Goal: Task Accomplishment & Management: Manage account settings

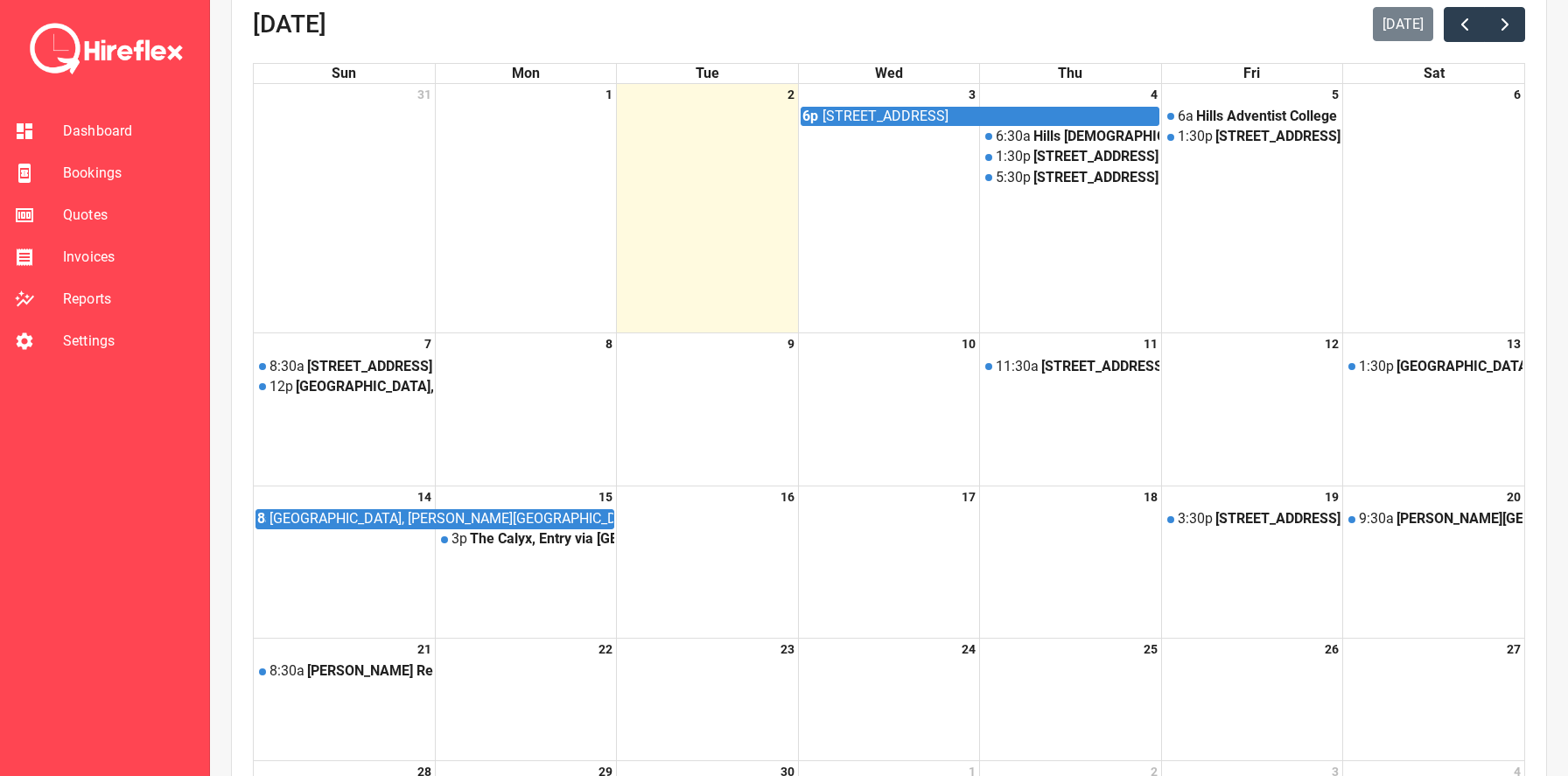
scroll to position [62, 0]
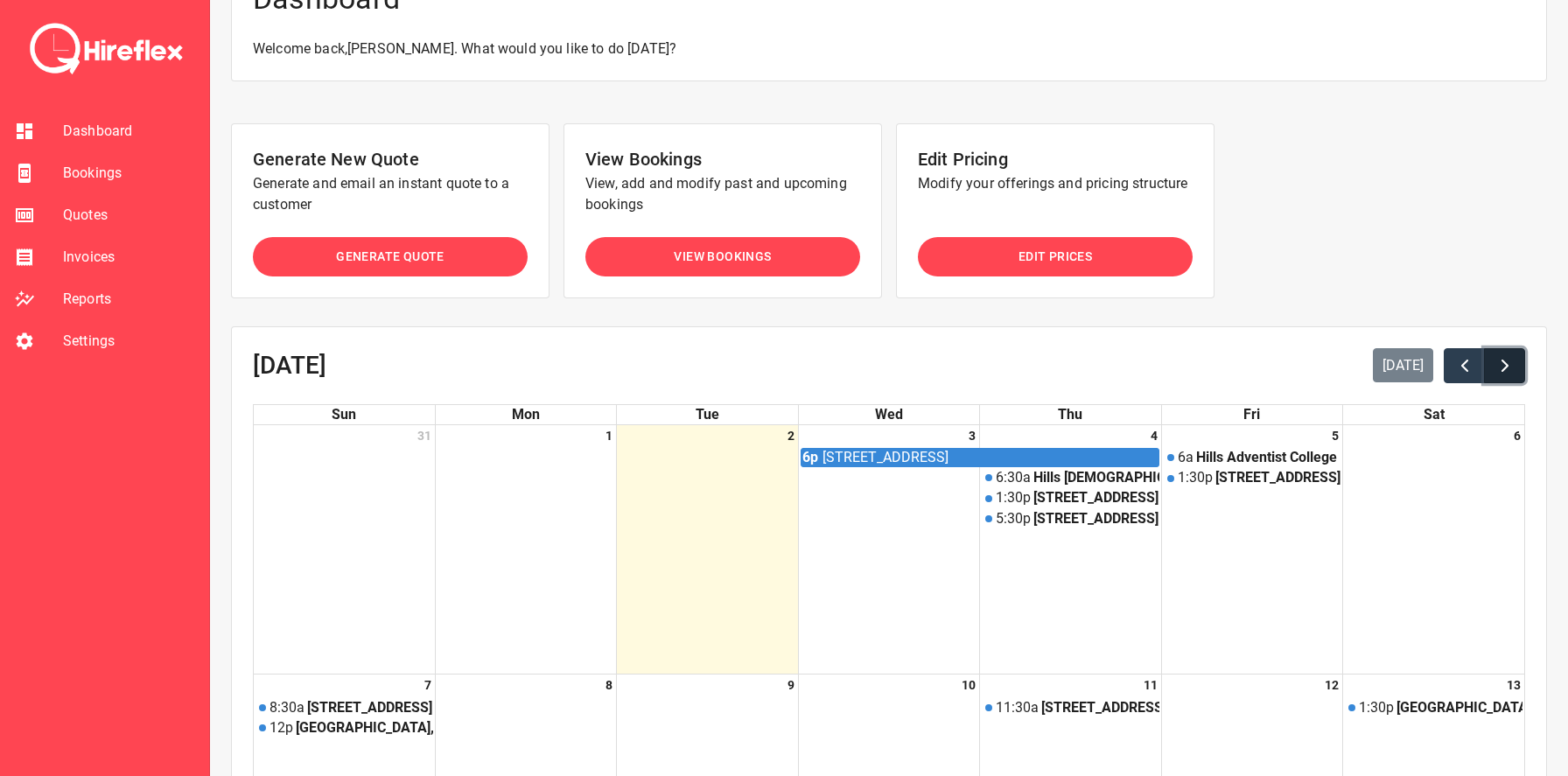
click at [1516, 363] on button "button" at bounding box center [1504, 366] width 41 height 35
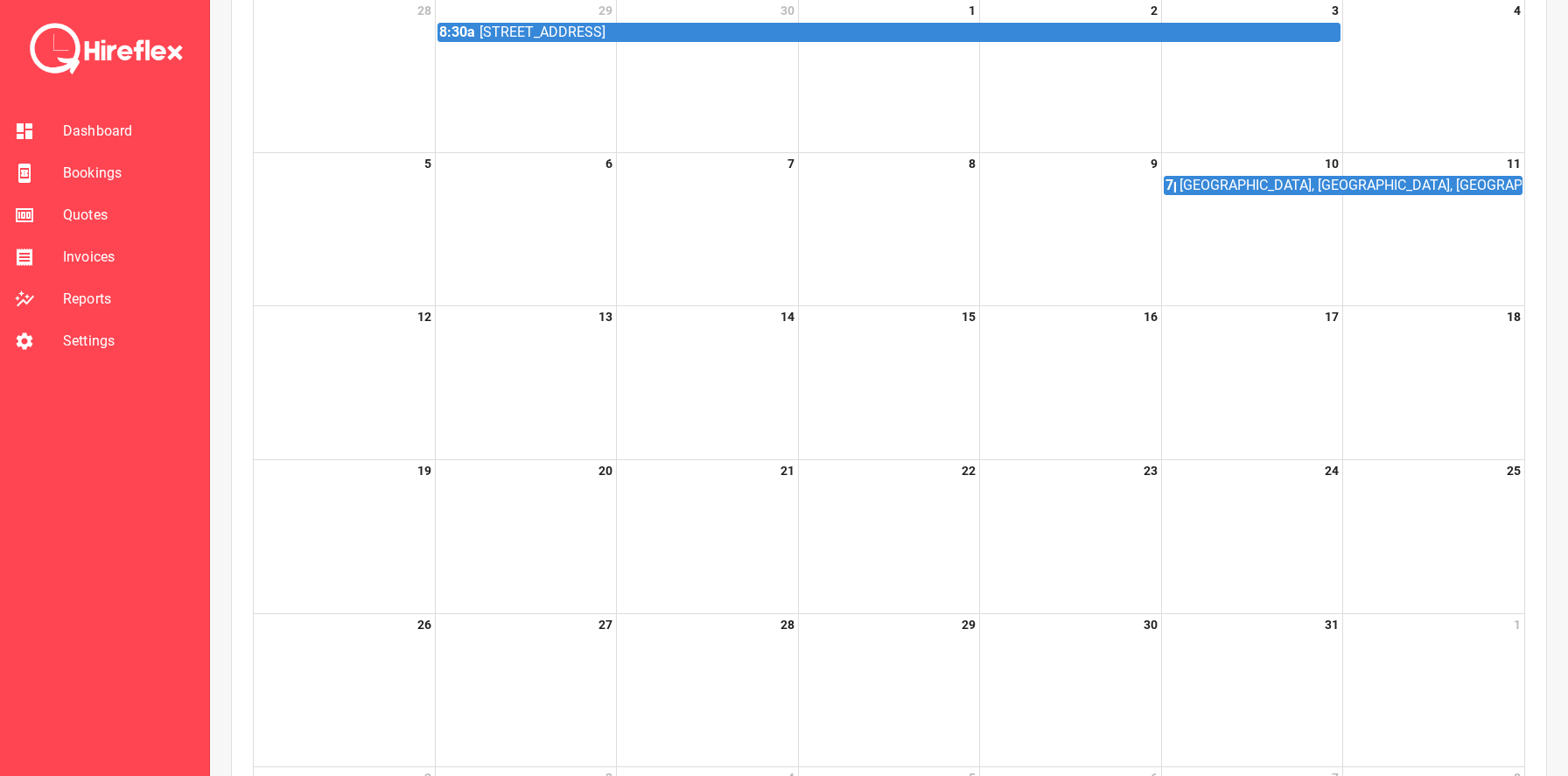
scroll to position [346, 0]
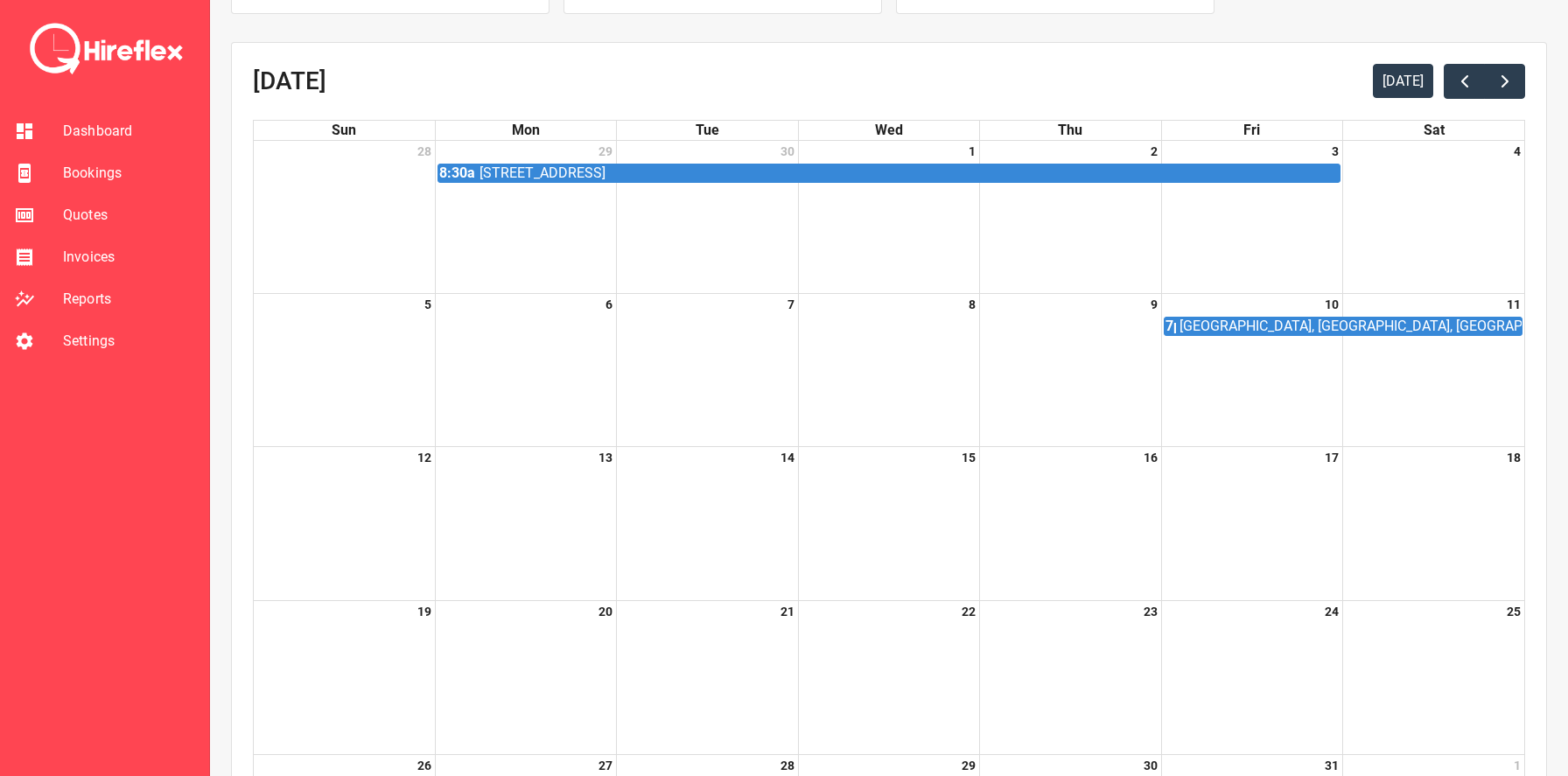
click at [1497, 103] on div "[DATE] [DATE] Sun Mon Tue Wed Thu Fri Sat 28 29 8:[GEOGRAPHIC_DATA][STREET_ADDR…" at bounding box center [888, 563] width 1272 height 998
click at [1497, 76] on span "button" at bounding box center [1504, 81] width 21 height 21
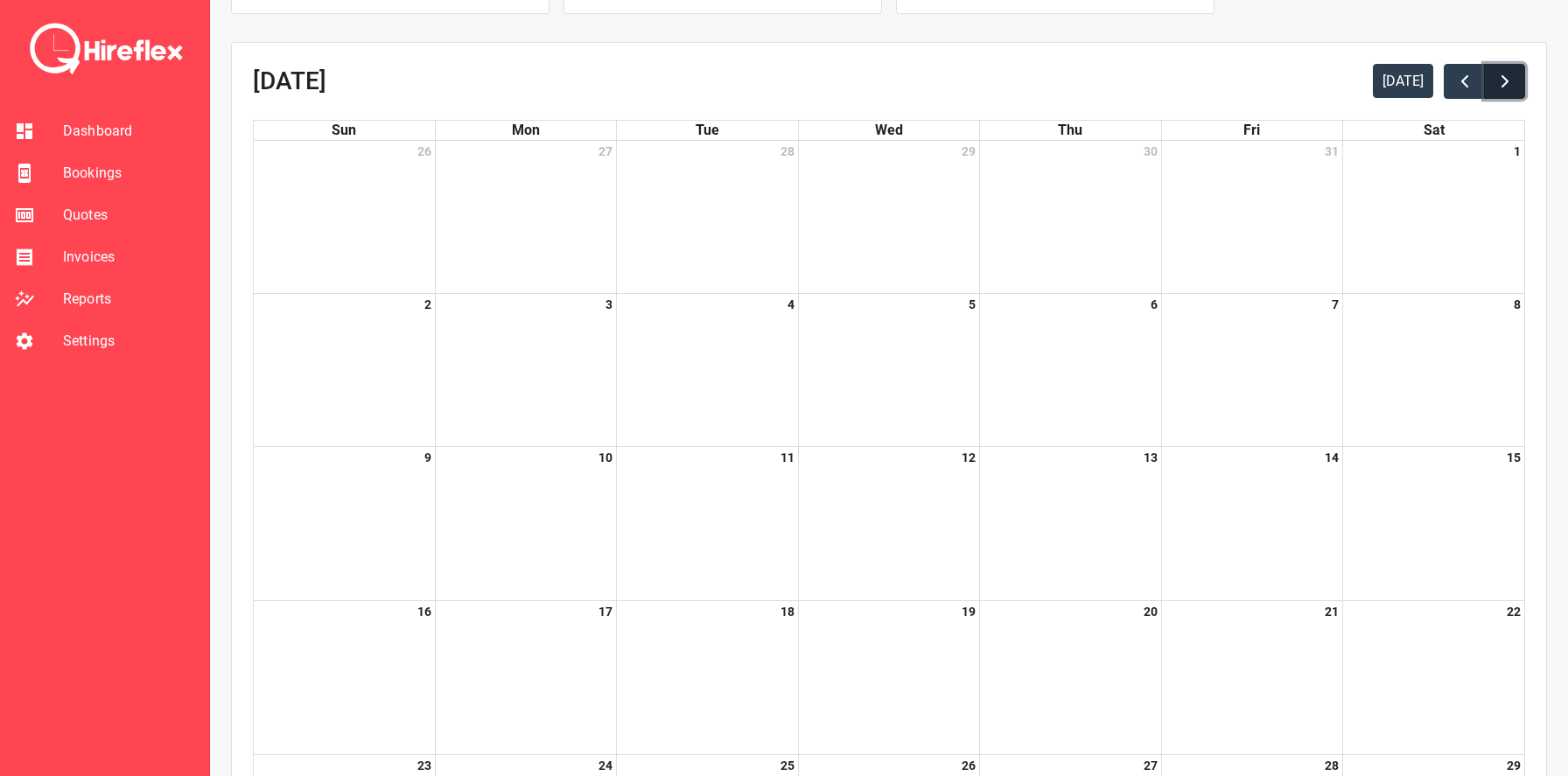
click at [1501, 87] on span "button" at bounding box center [1504, 81] width 21 height 21
click at [1462, 86] on span "button" at bounding box center [1464, 81] width 21 height 21
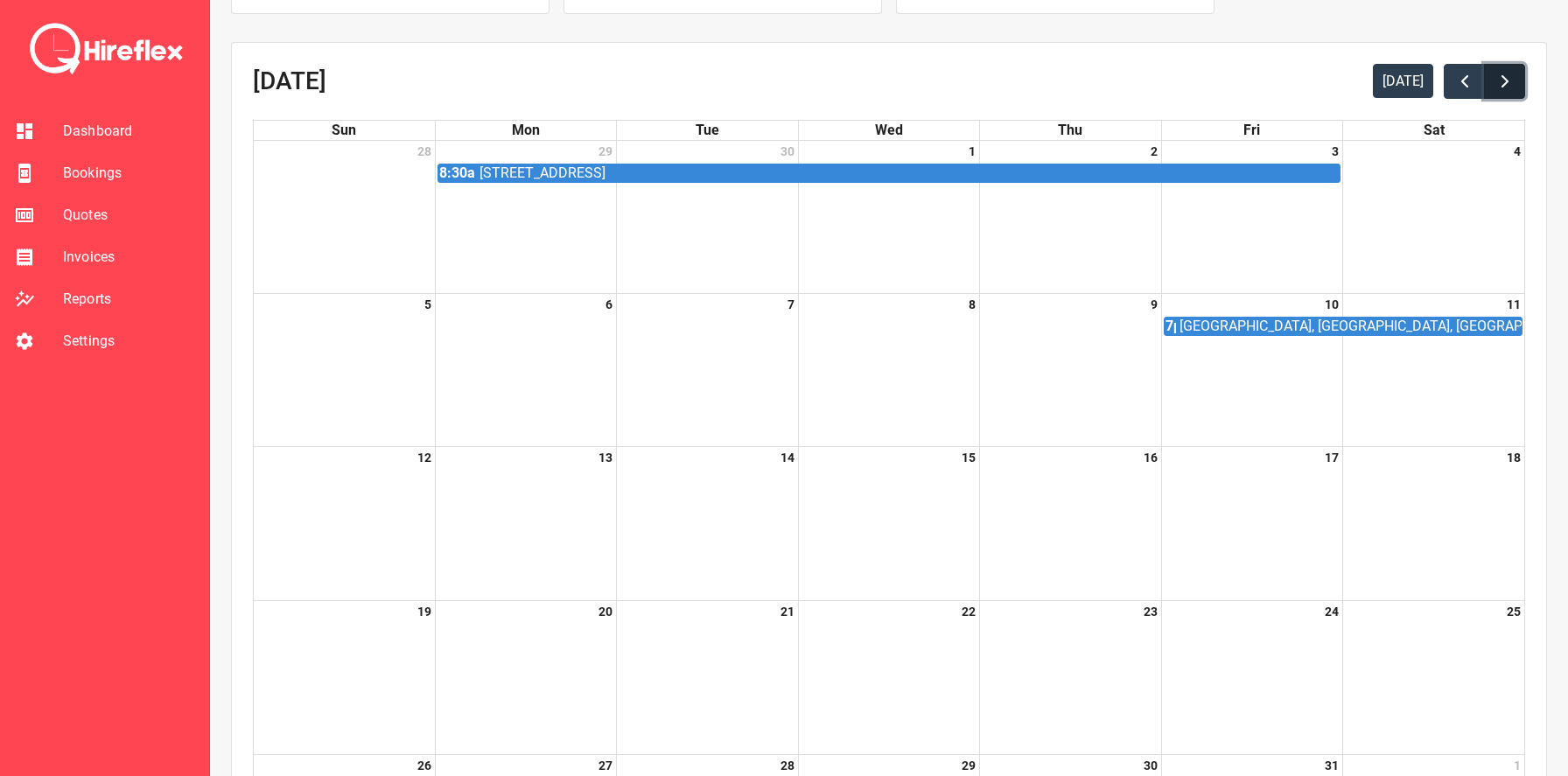
click at [1497, 86] on span "button" at bounding box center [1504, 81] width 21 height 21
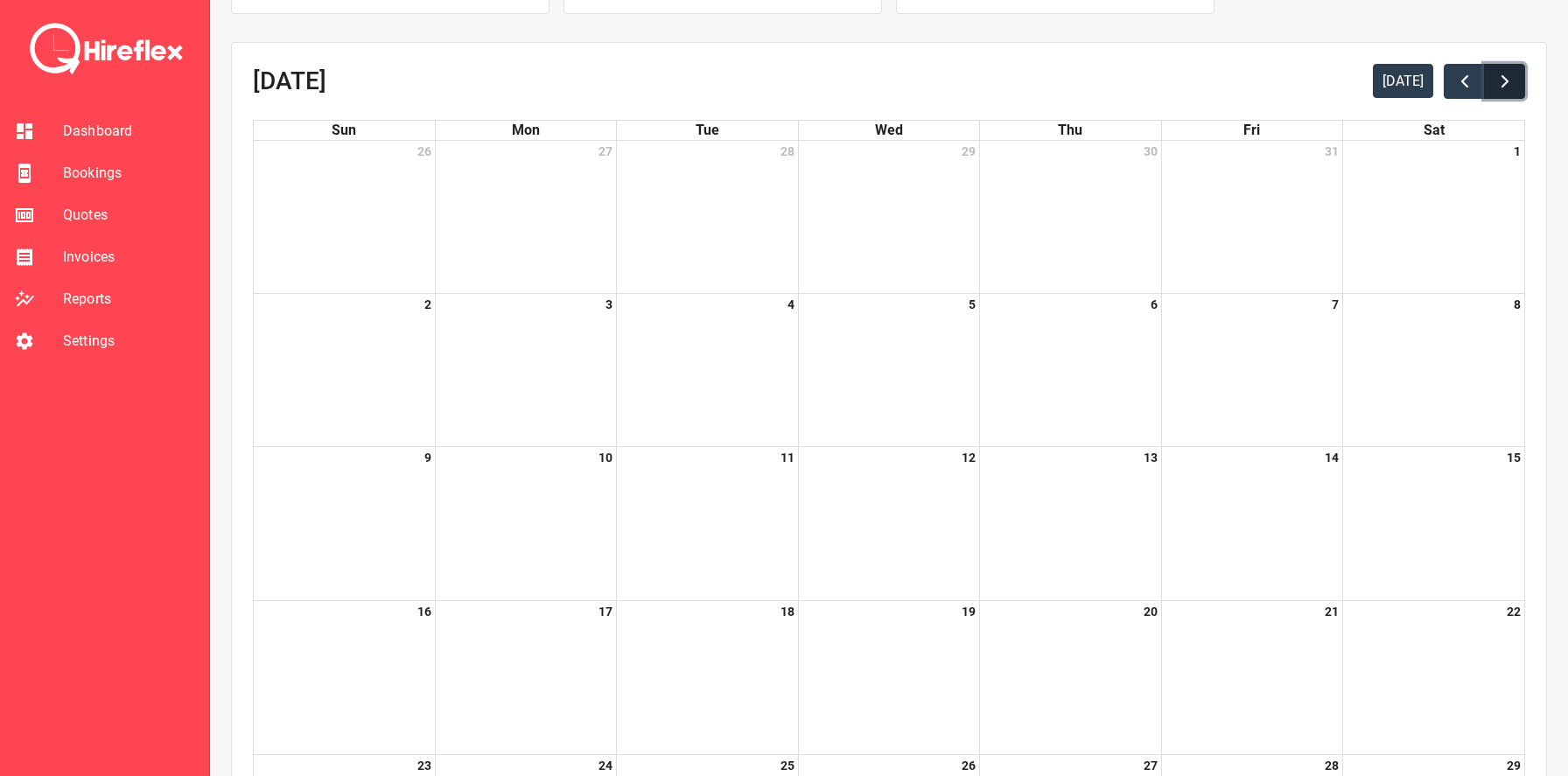
click at [1497, 86] on span "button" at bounding box center [1504, 81] width 21 height 21
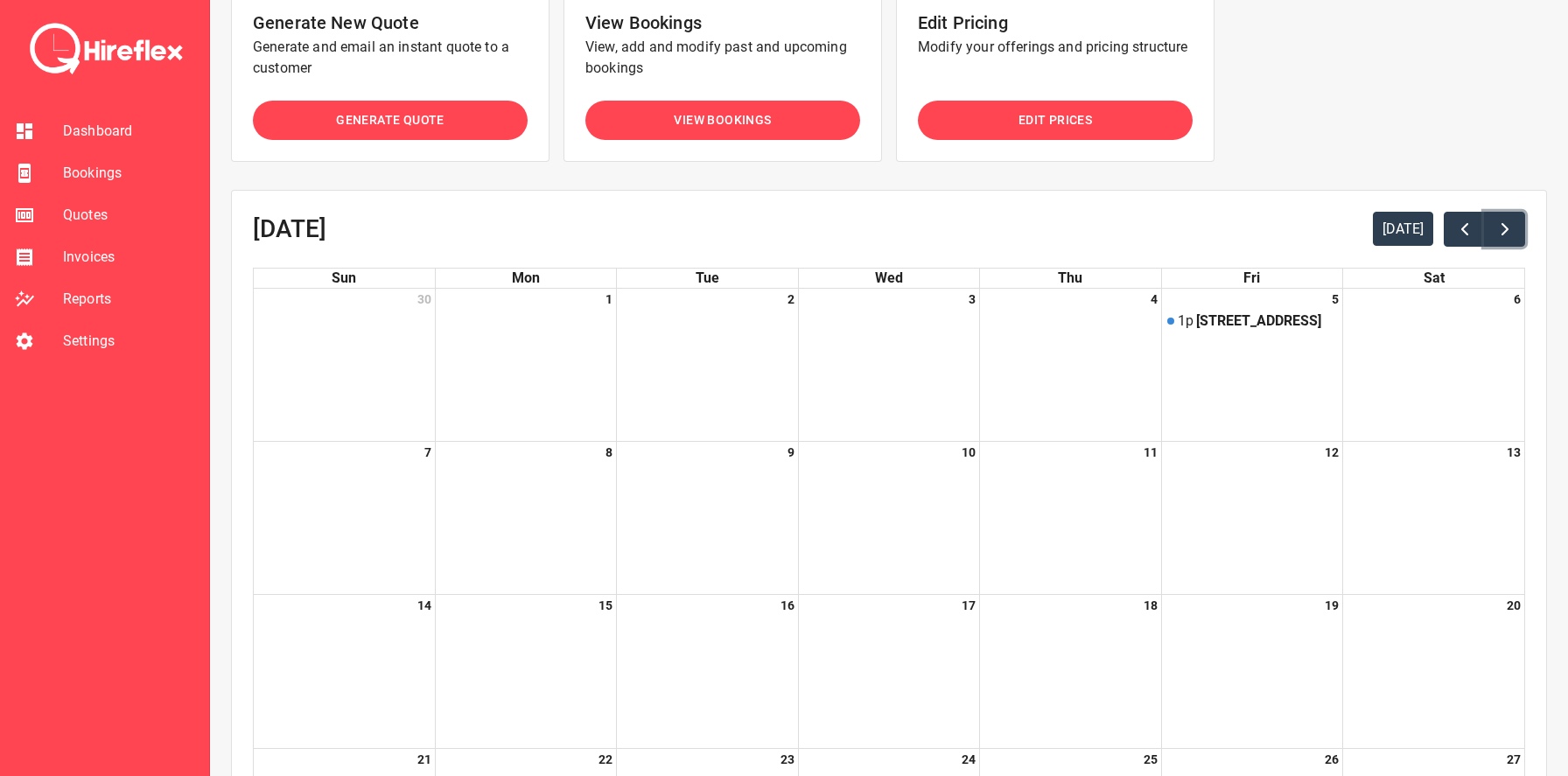
scroll to position [165, 0]
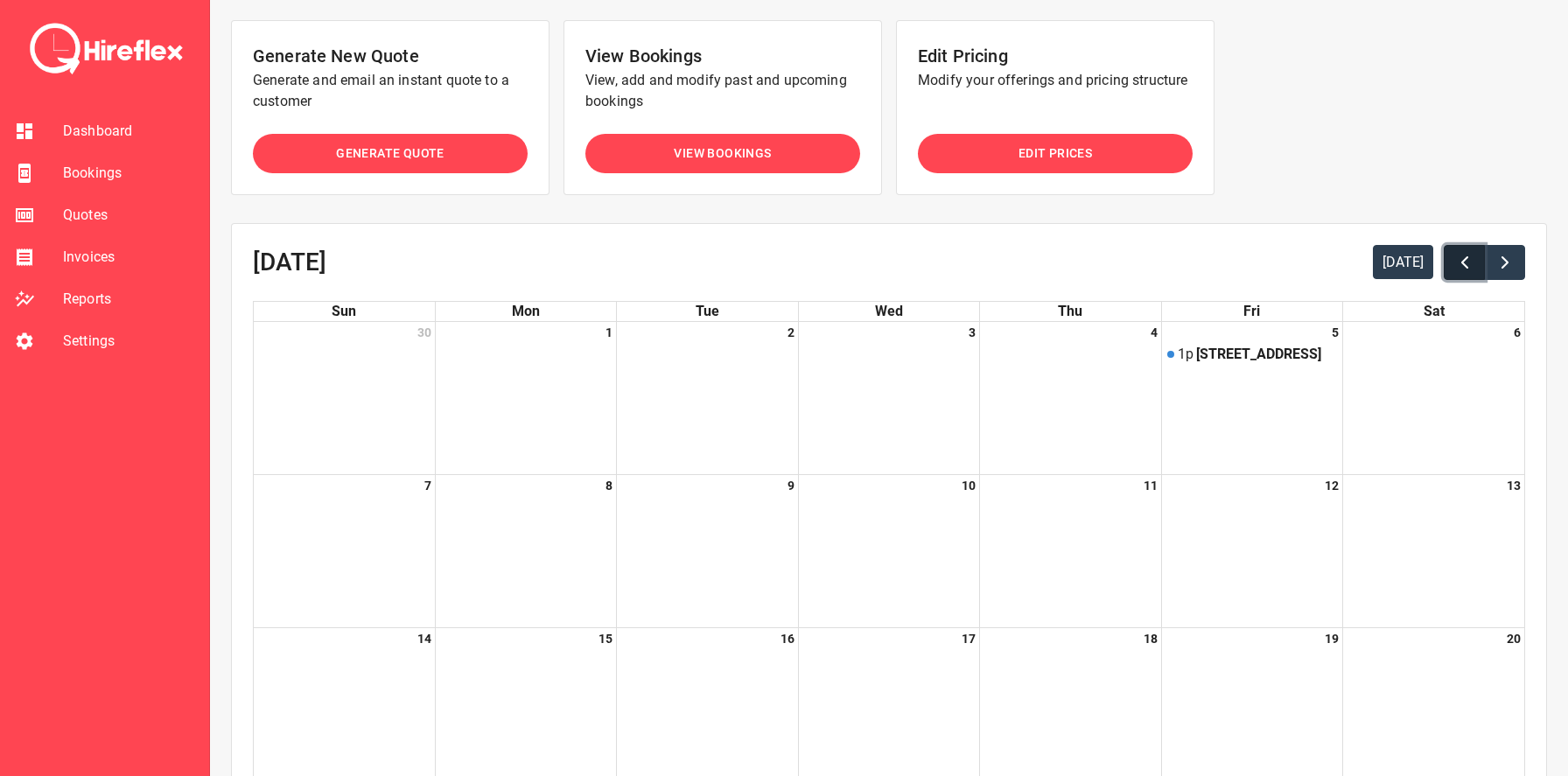
click at [1446, 255] on button "button" at bounding box center [1464, 263] width 41 height 35
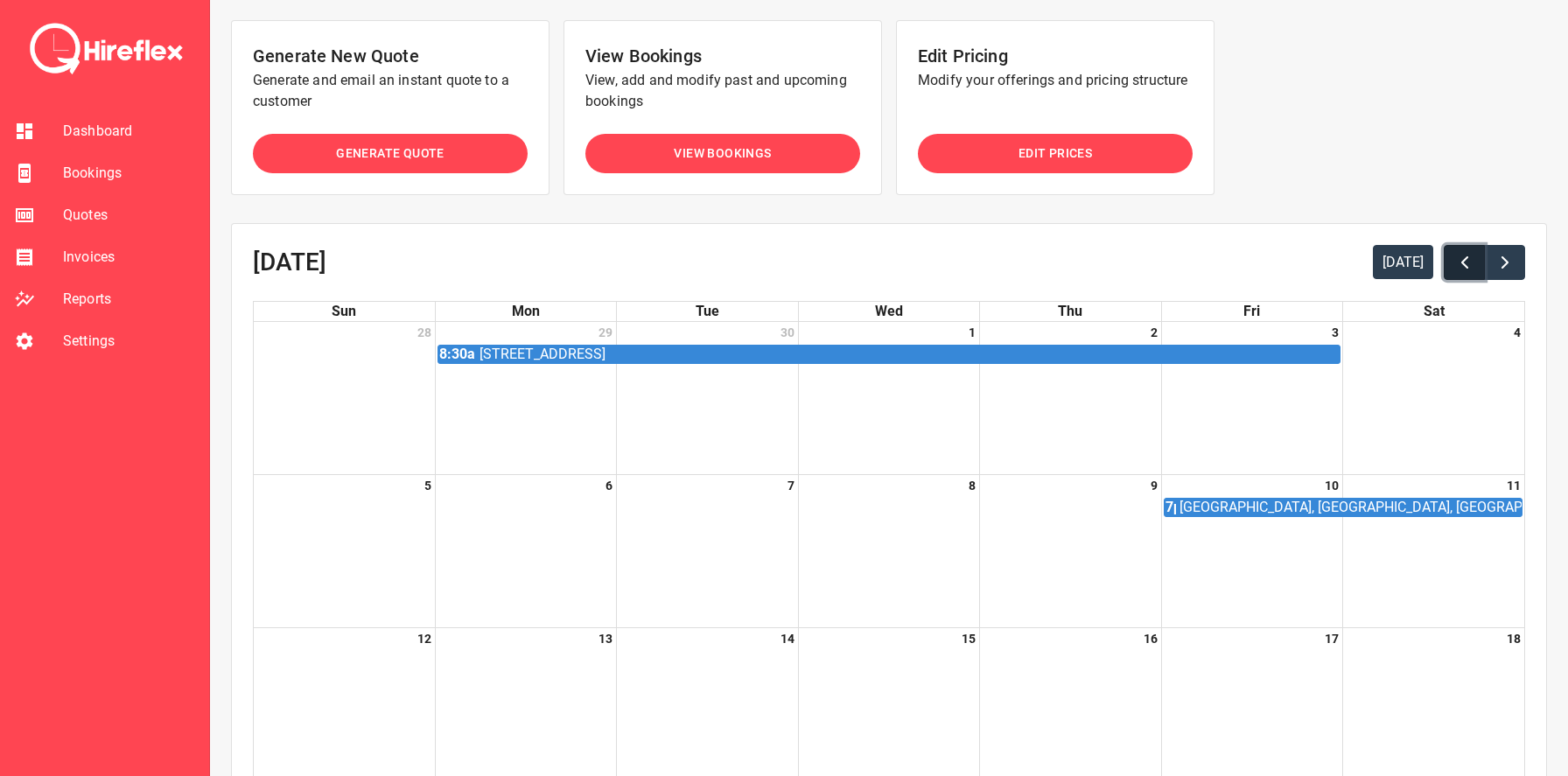
click at [1446, 255] on button "button" at bounding box center [1464, 263] width 41 height 35
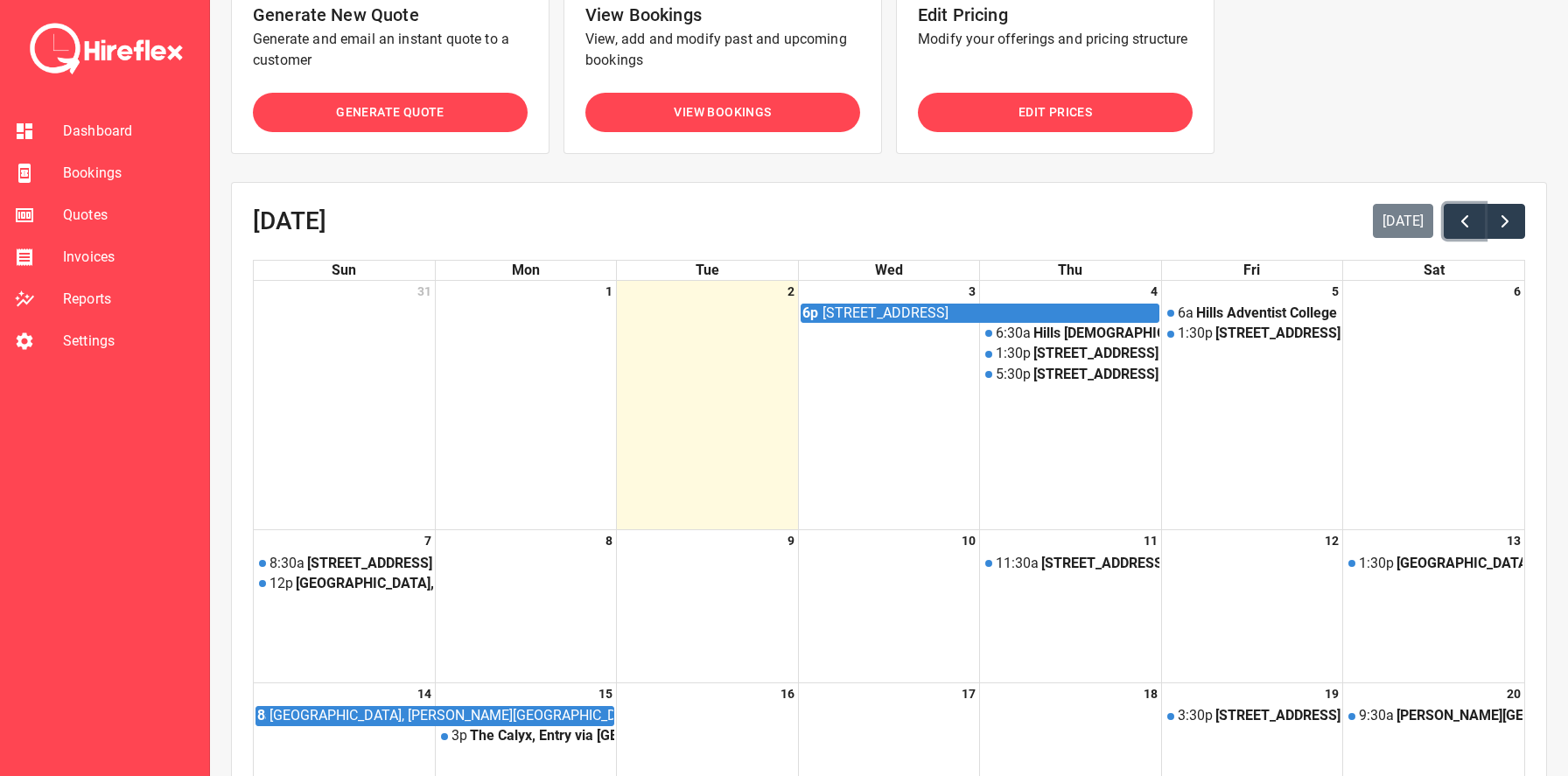
scroll to position [341, 0]
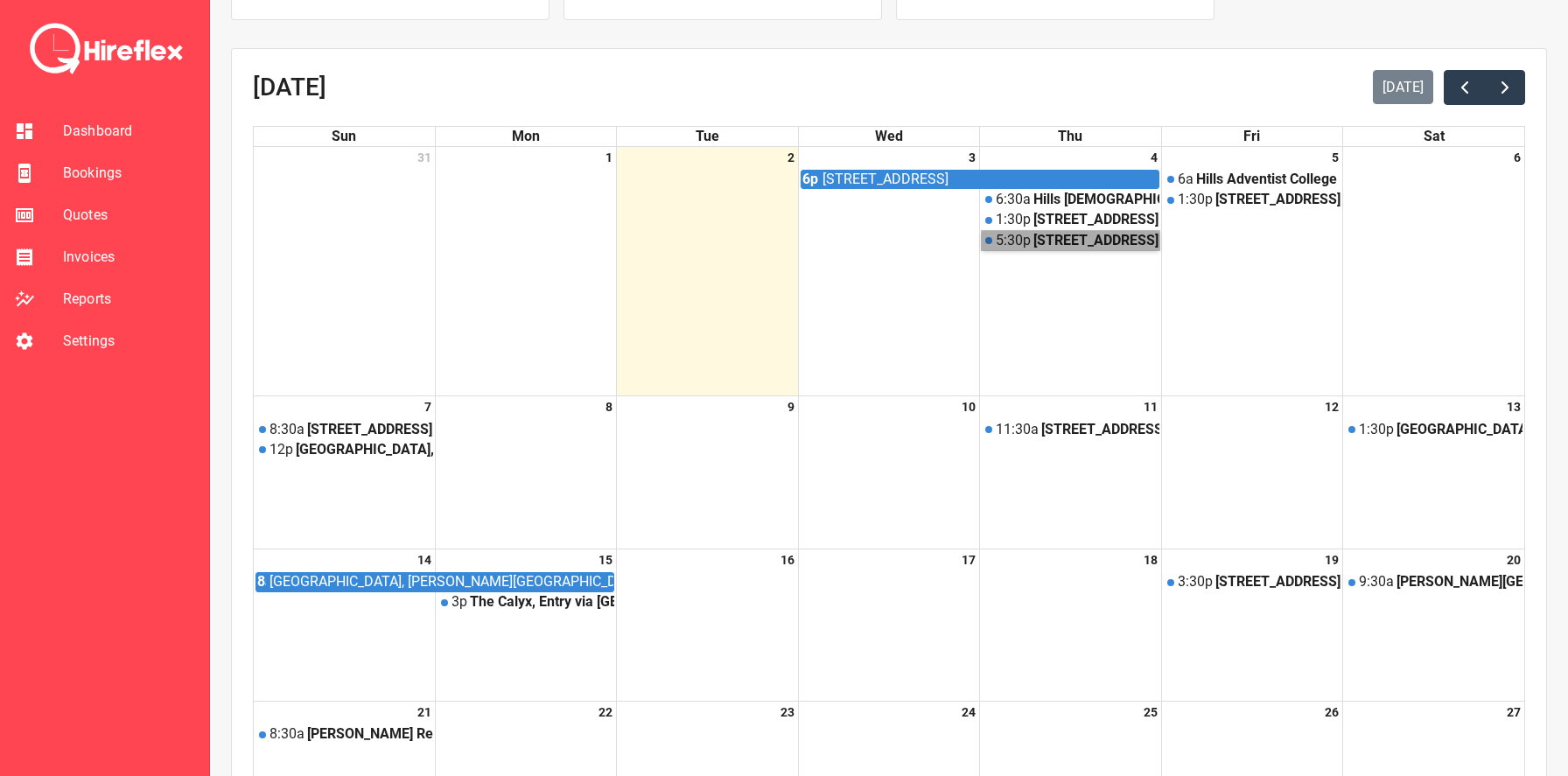
click at [1069, 239] on link "5:30p [STREET_ADDRESS]" at bounding box center [1069, 240] width 176 height 19
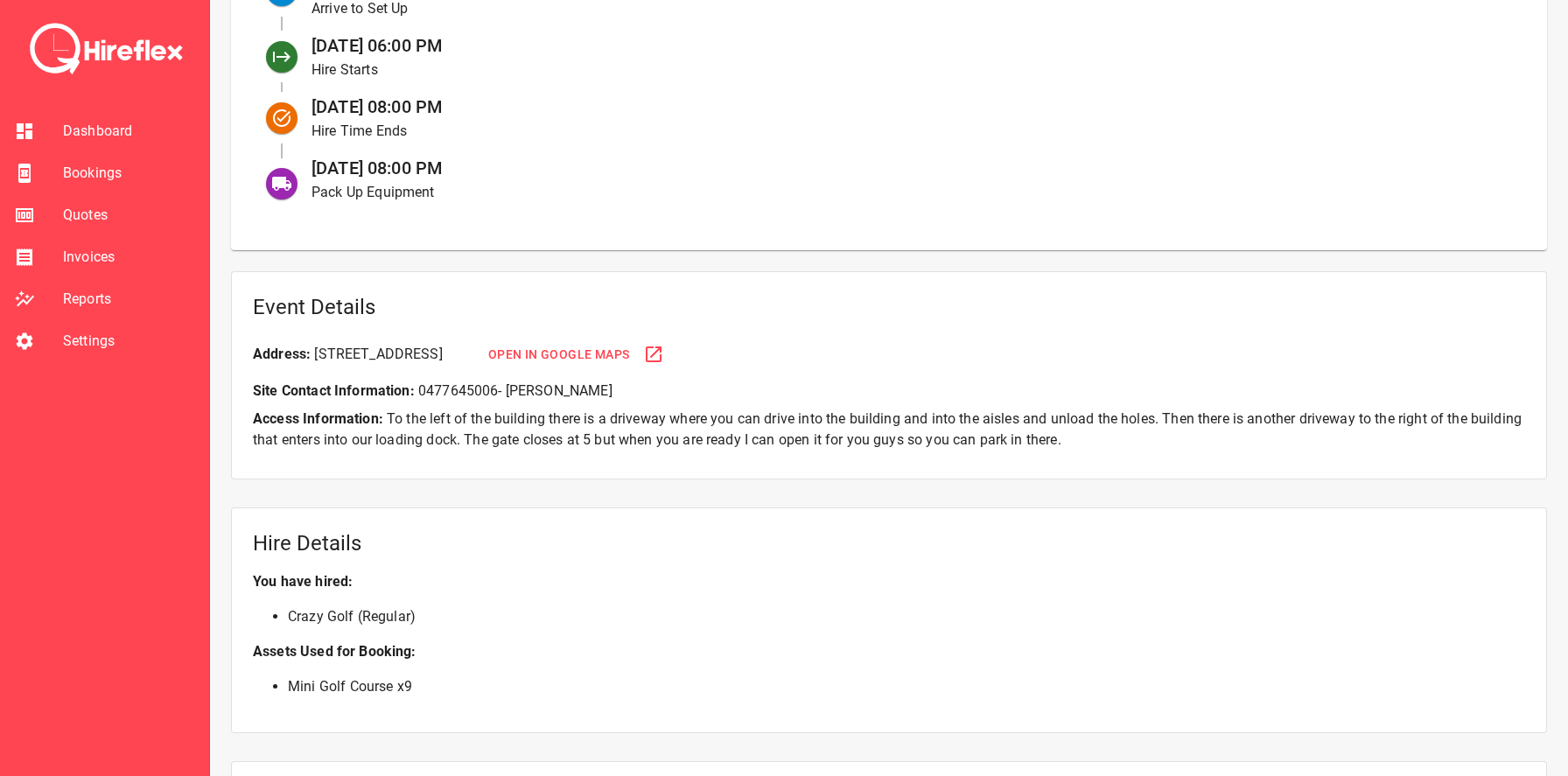
scroll to position [494, 0]
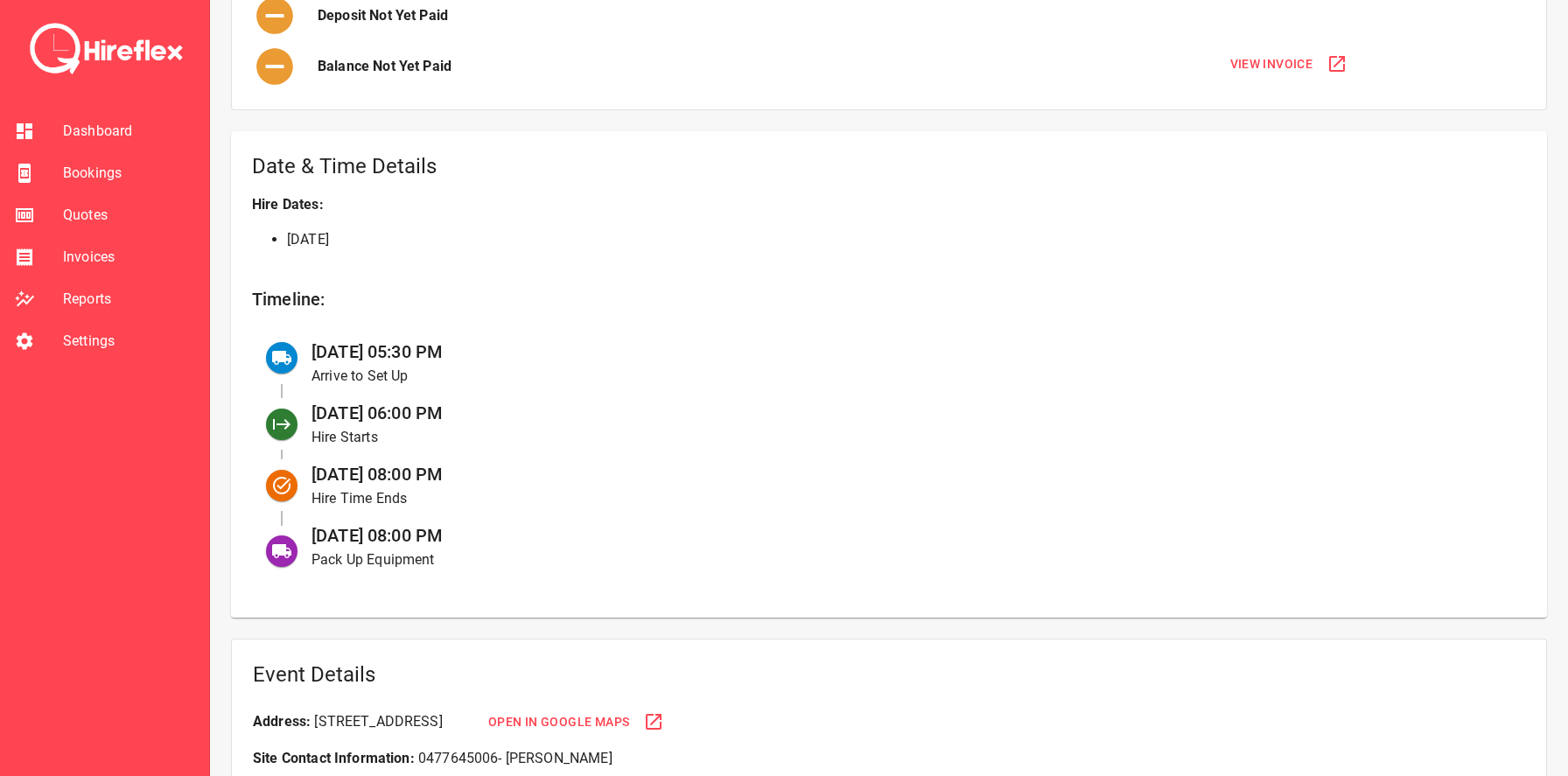
scroll to position [341, 0]
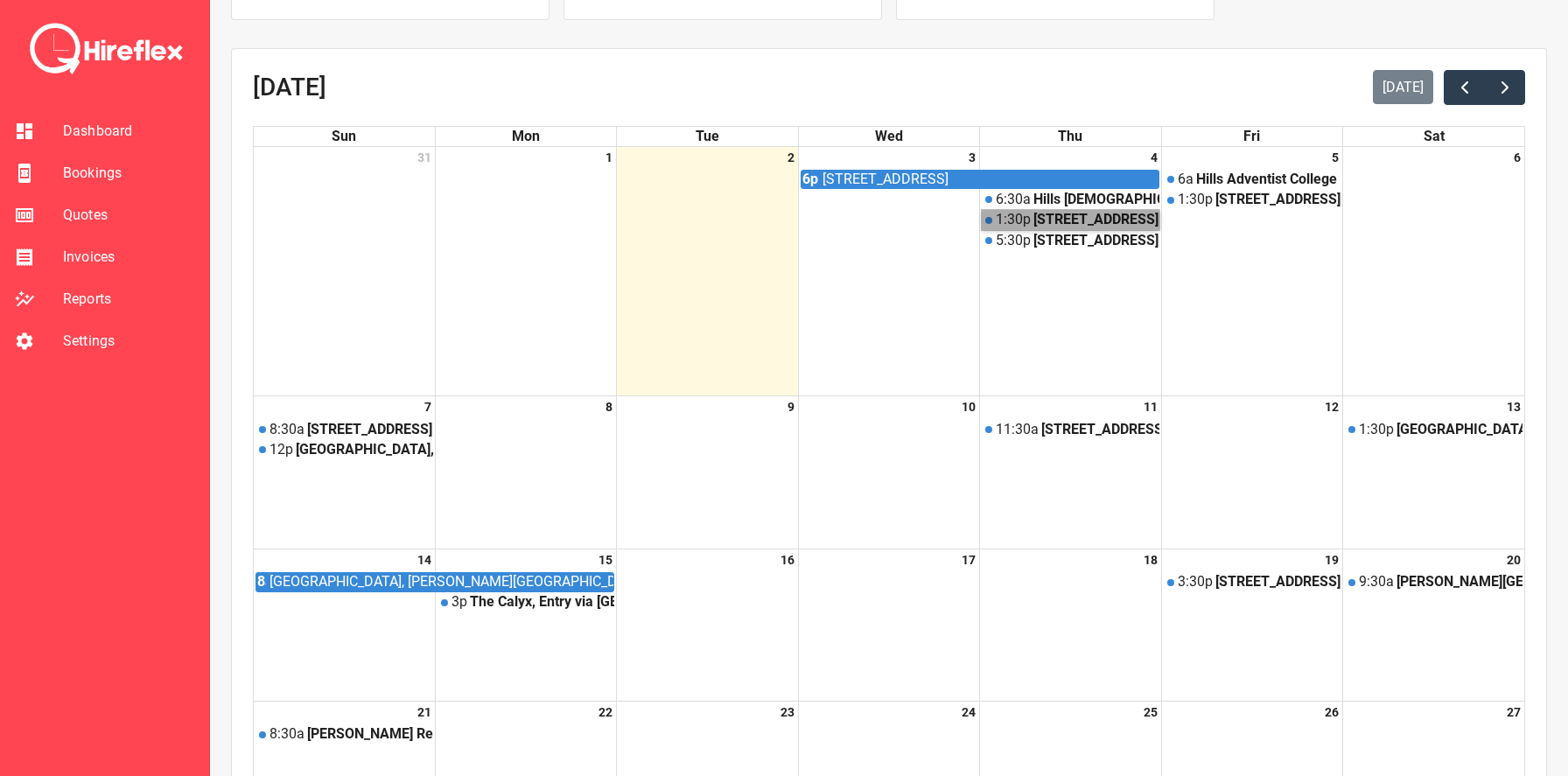
click at [1061, 222] on link "1:30p [STREET_ADDRESS]" at bounding box center [1069, 219] width 176 height 19
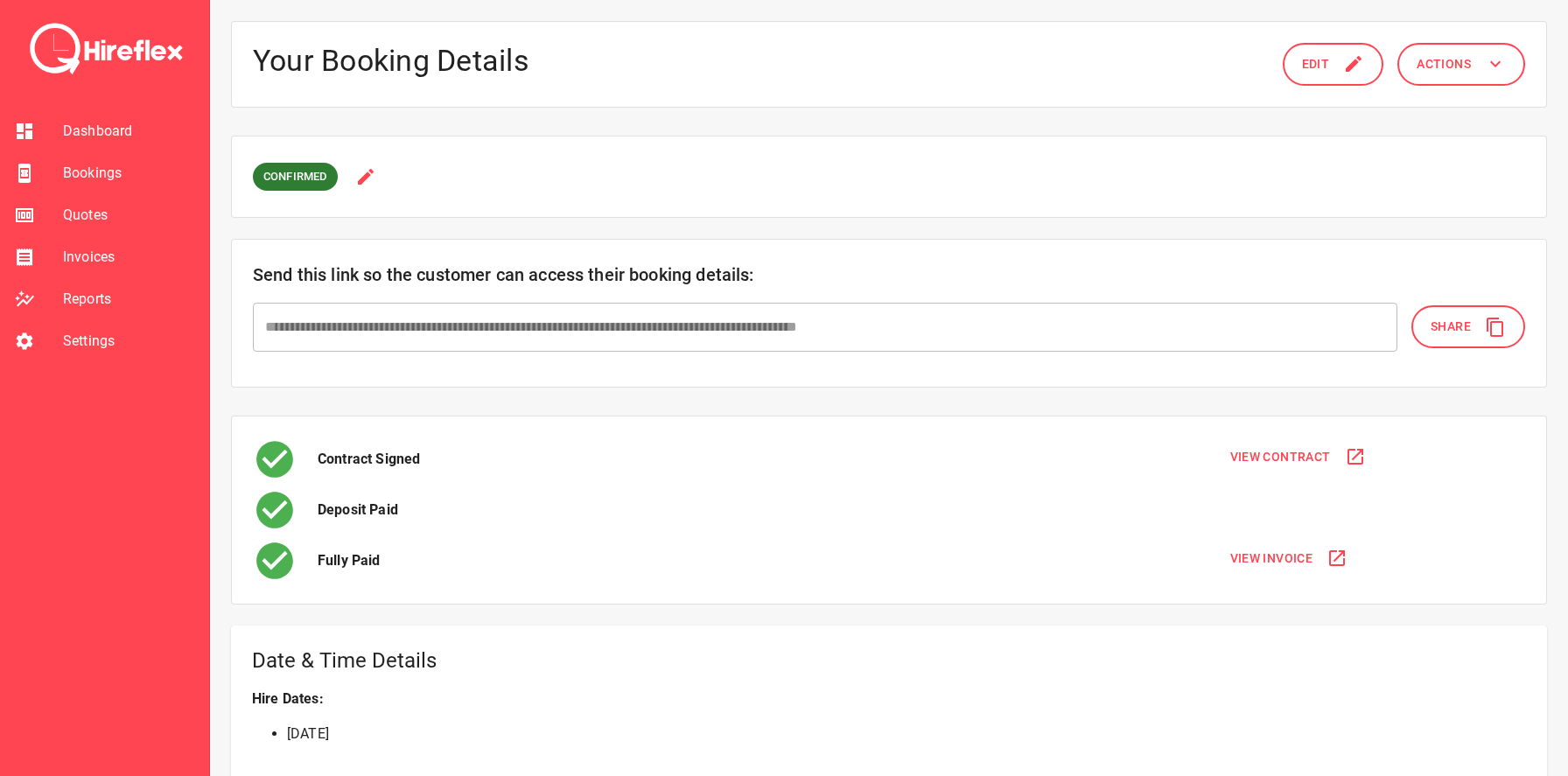
click at [1501, 345] on button "Share" at bounding box center [1468, 327] width 113 height 43
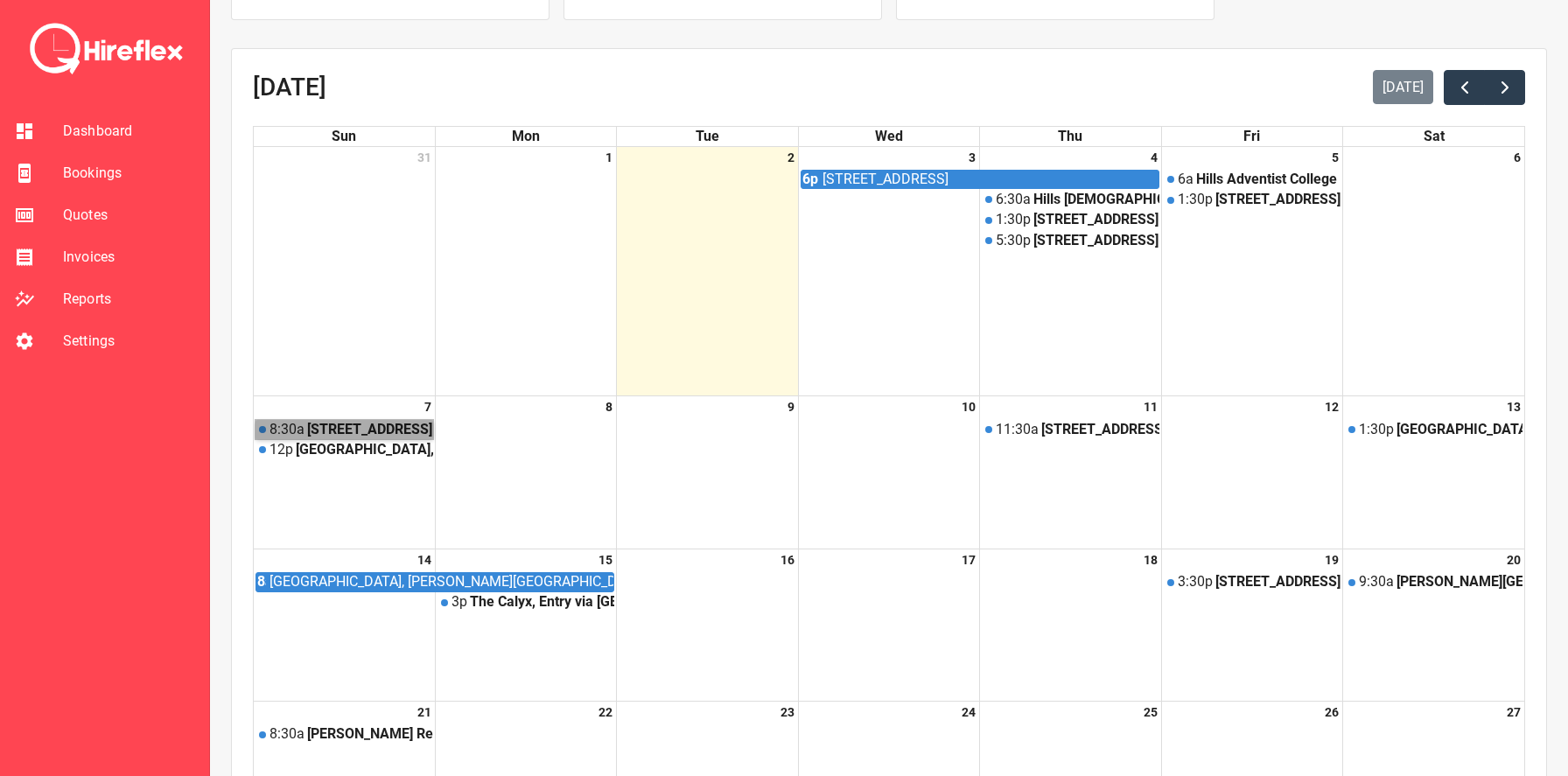
click at [367, 431] on link "[STREET_ADDRESS]" at bounding box center [343, 429] width 177 height 19
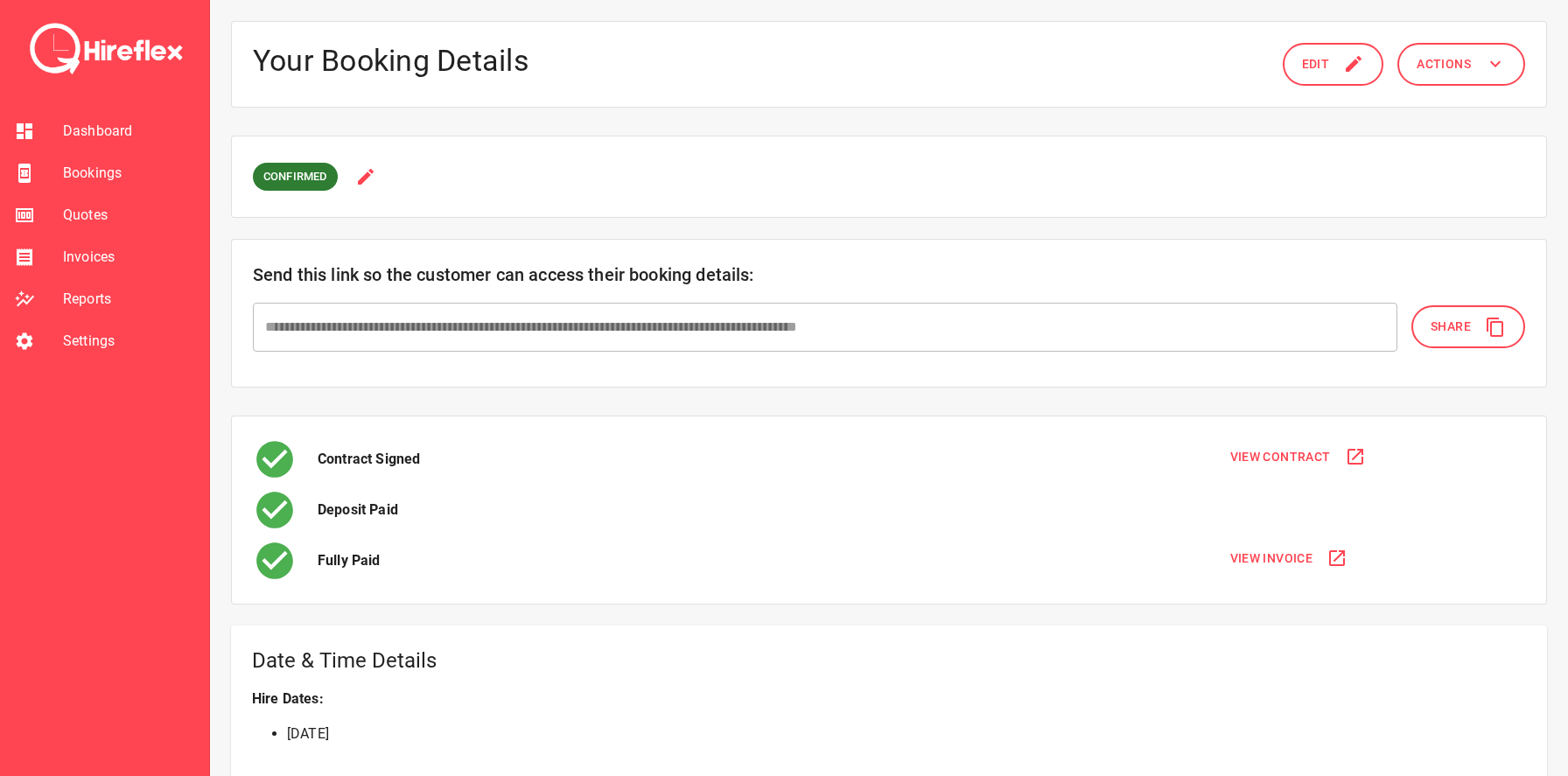
click at [1331, 63] on button "Edit" at bounding box center [1332, 64] width 101 height 43
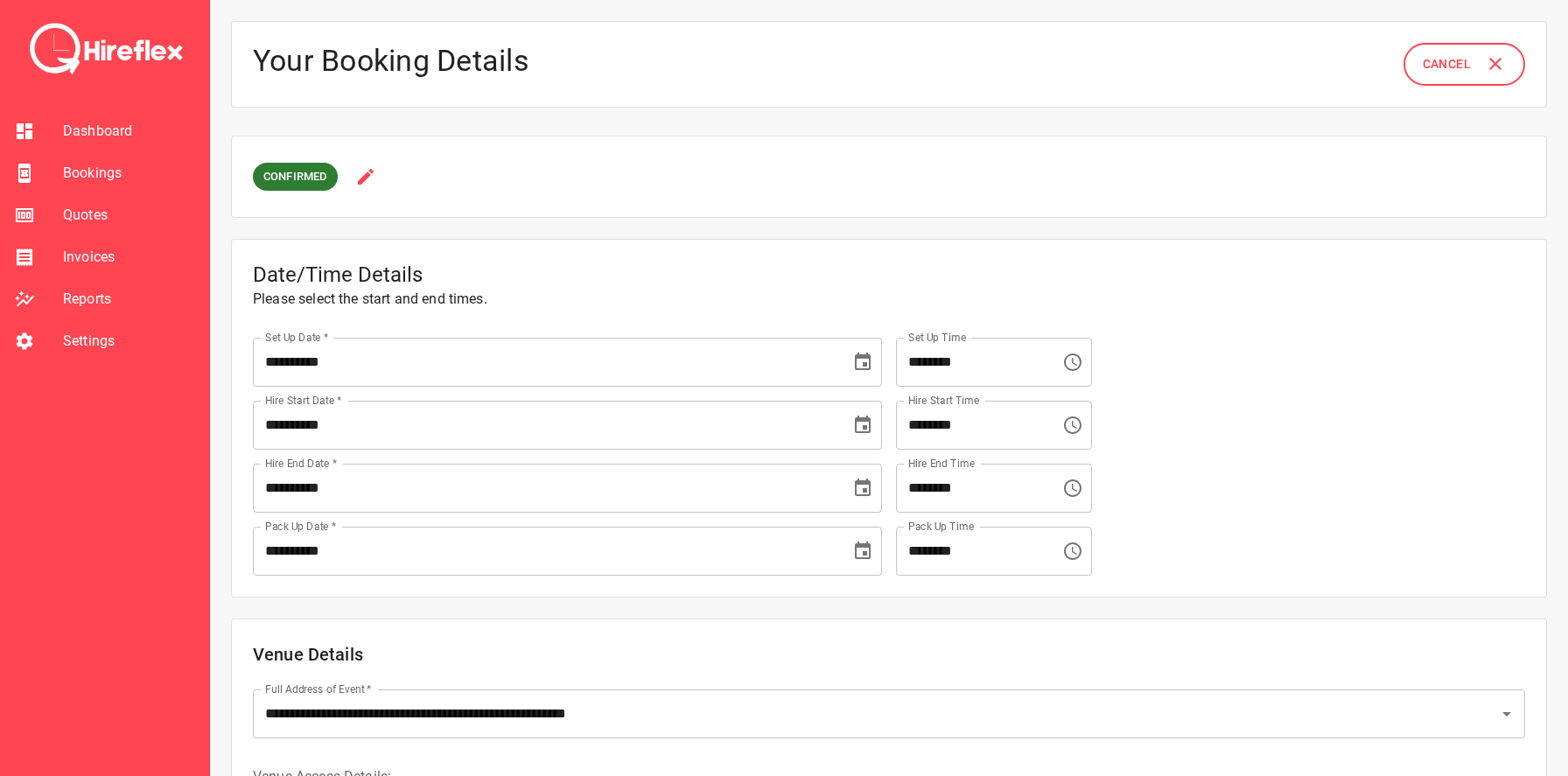
scroll to position [22, 0]
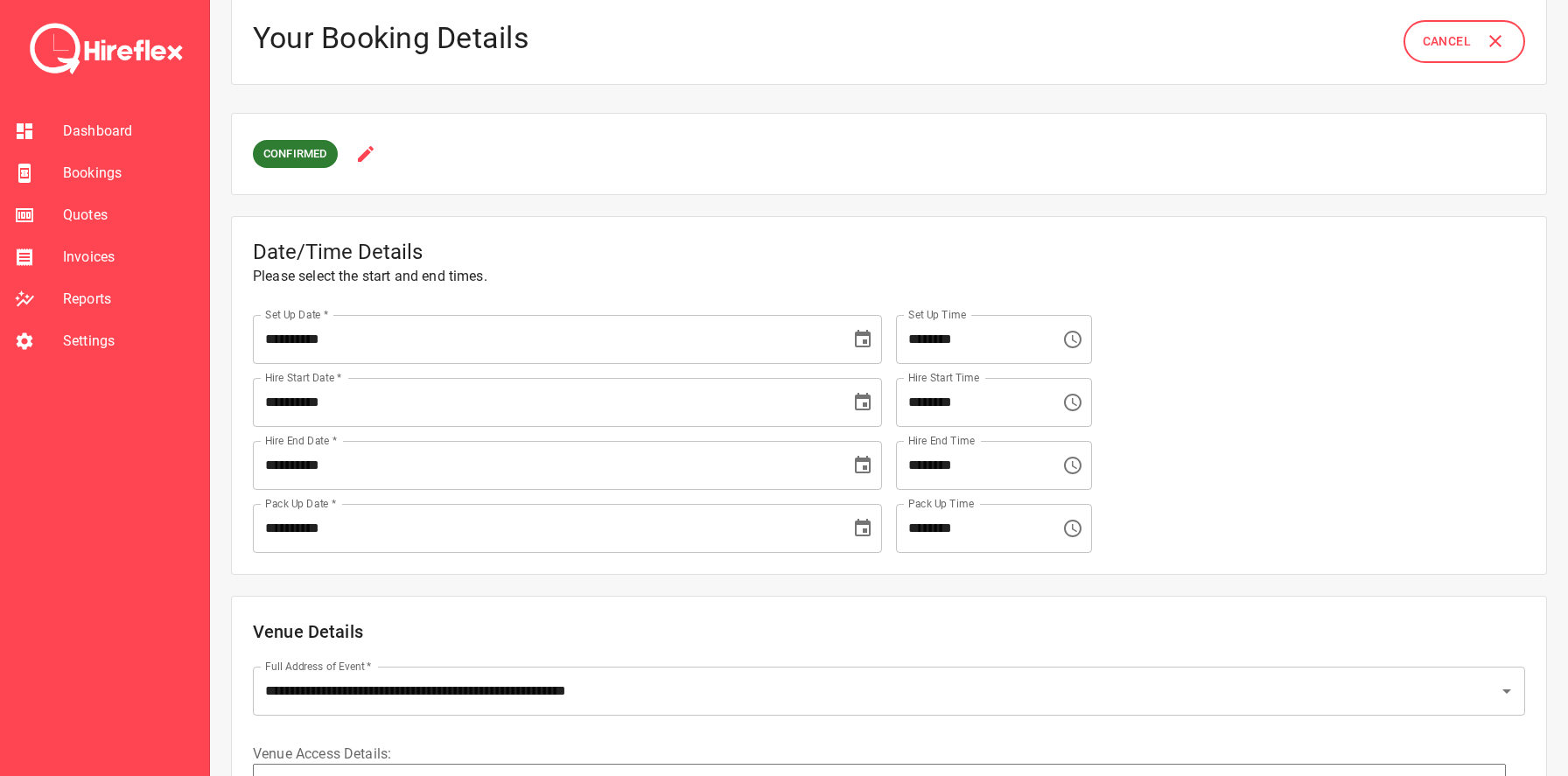
click at [937, 341] on input "********" at bounding box center [972, 339] width 152 height 49
type input "********"
type textarea "*"
type input "********"
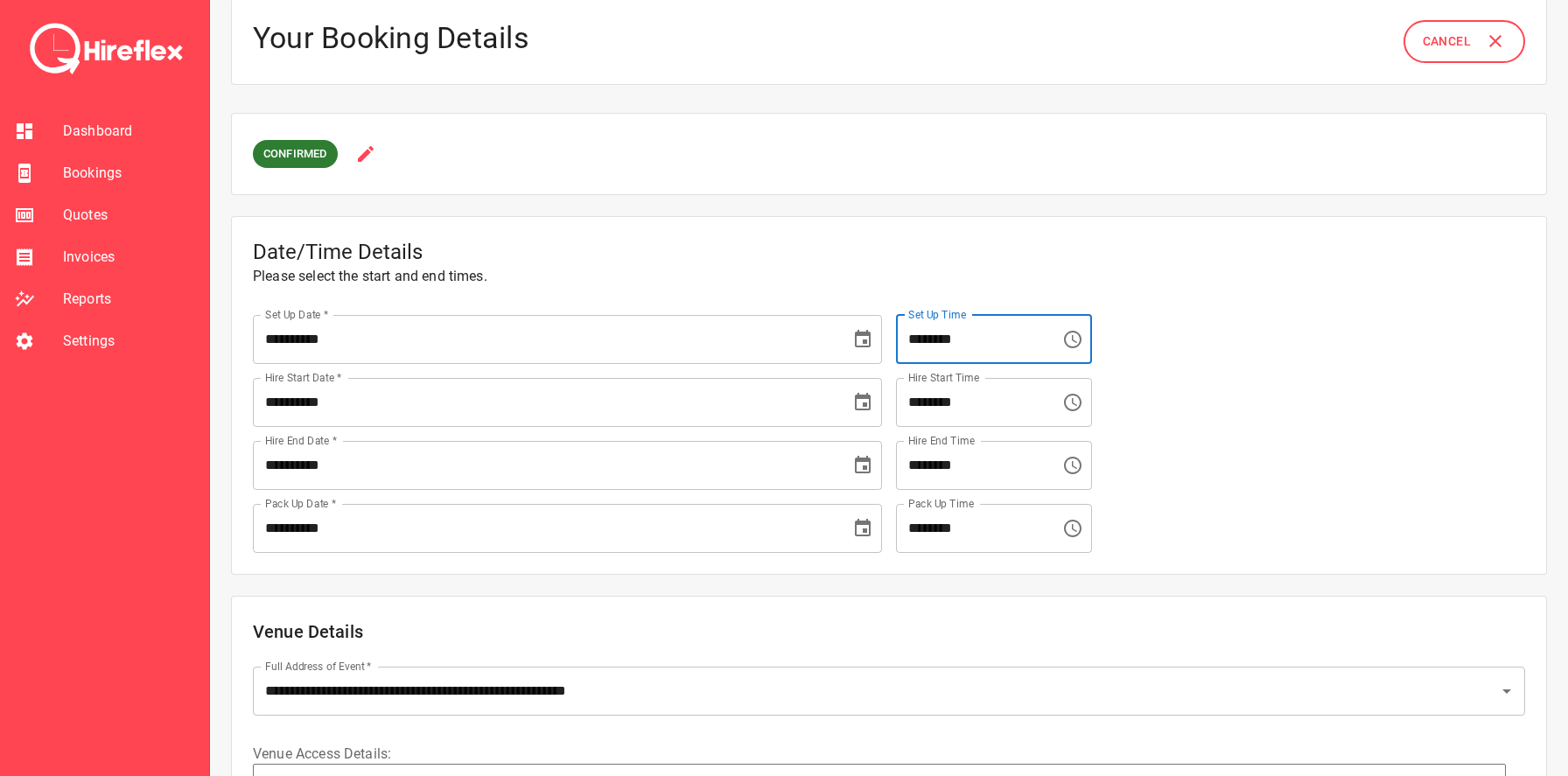
click at [1315, 389] on div "Hire Start Time ******** Hire Start Time" at bounding box center [1206, 399] width 636 height 56
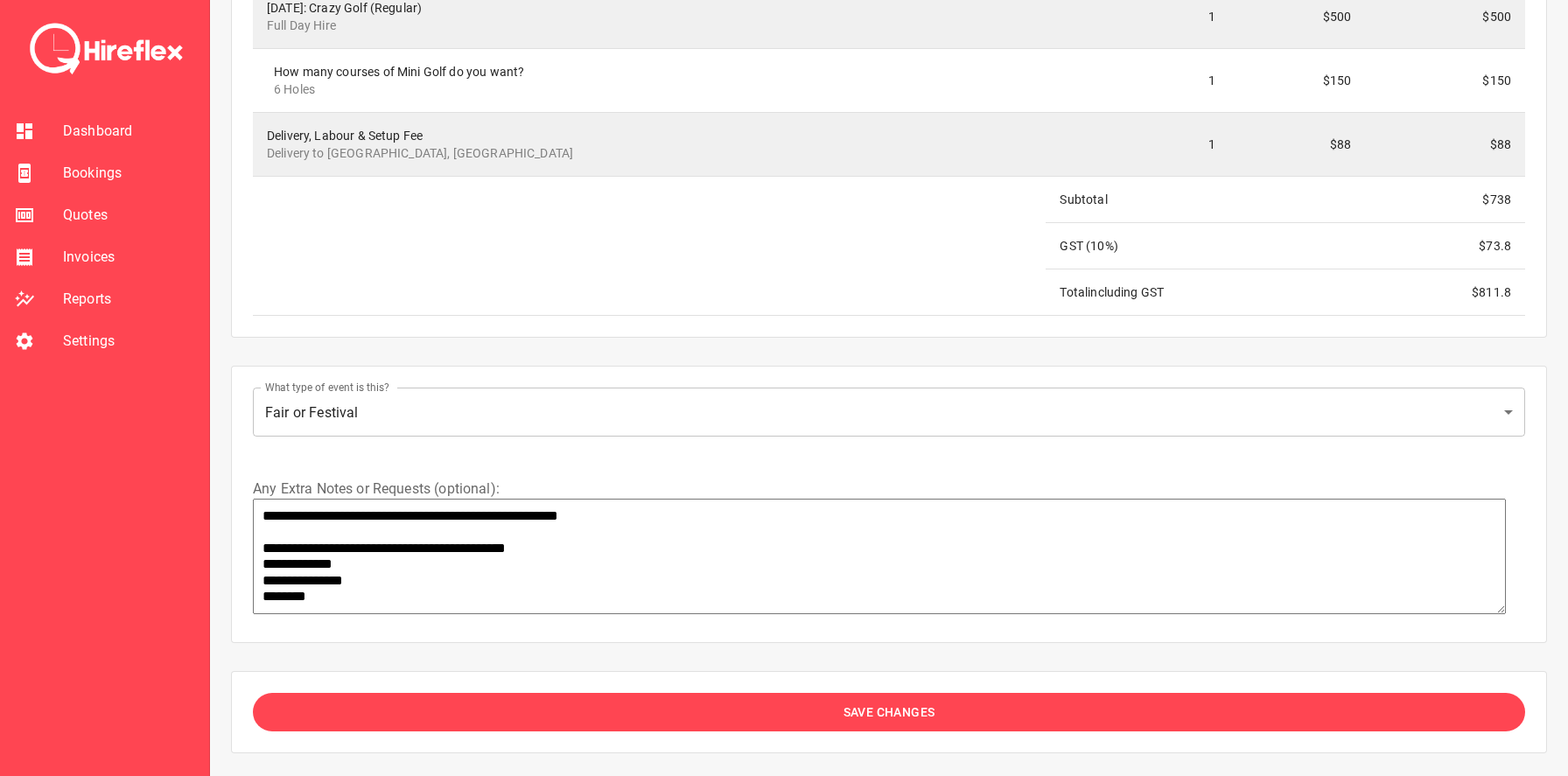
scroll to position [2522, 0]
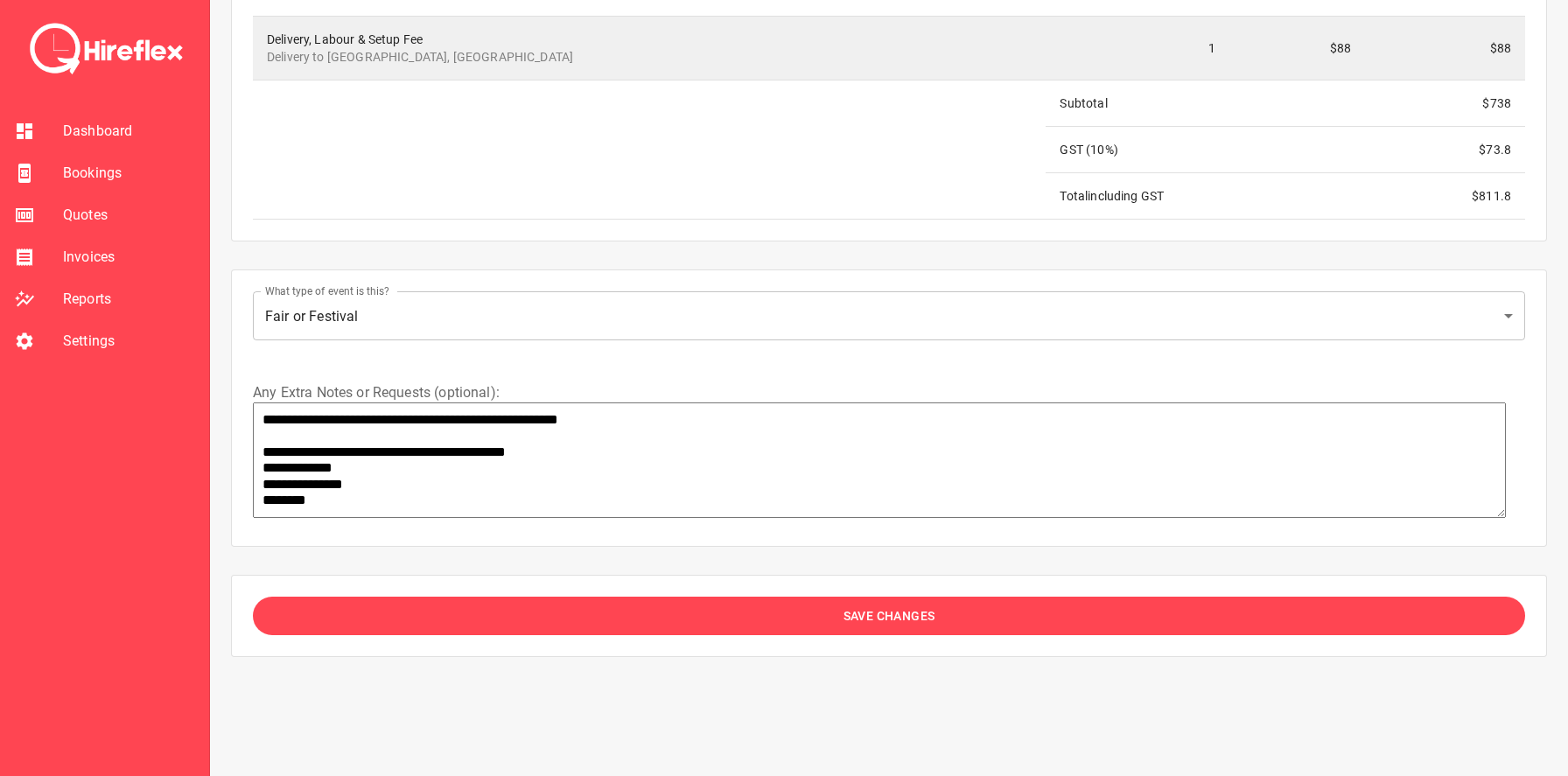
click at [868, 606] on span "Save Changes" at bounding box center [888, 616] width 92 height 22
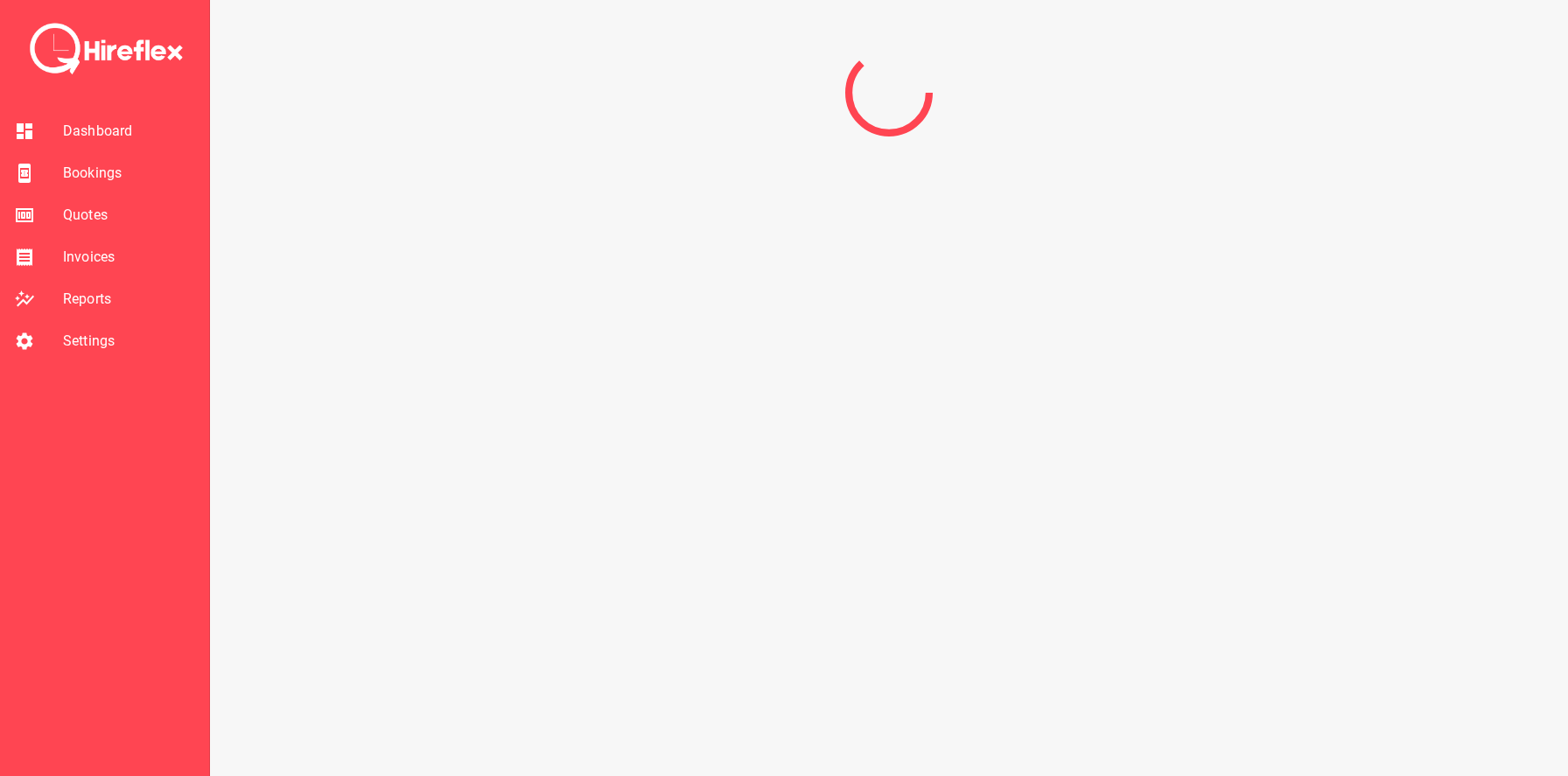
scroll to position [0, 0]
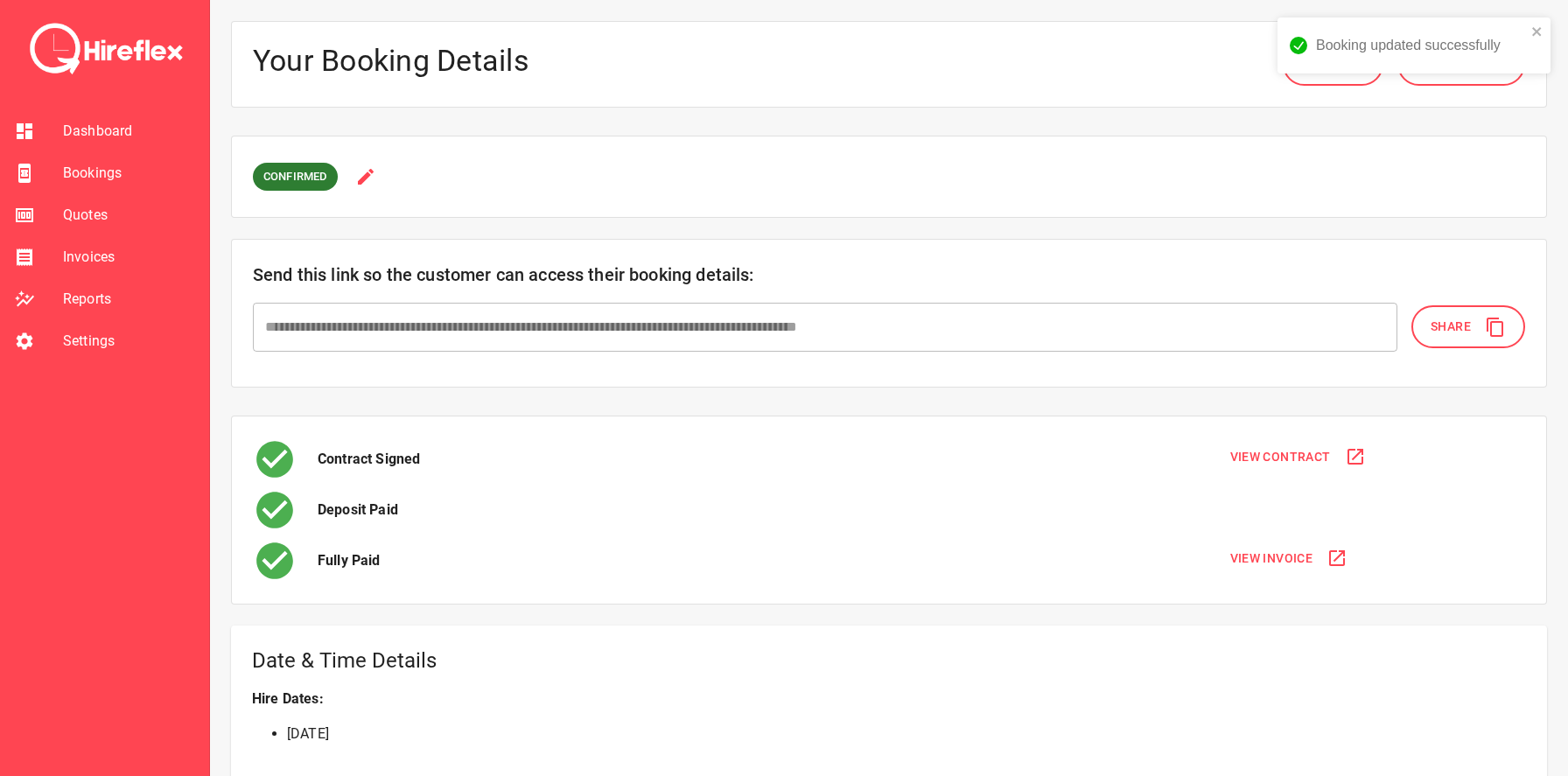
click at [1438, 50] on div "Booking updated successfully" at bounding box center [1420, 45] width 210 height 16
click at [1474, 73] on div "Booking updated successfully" at bounding box center [1414, 52] width 280 height 77
click at [1491, 62] on icon at bounding box center [1495, 64] width 10 height 6
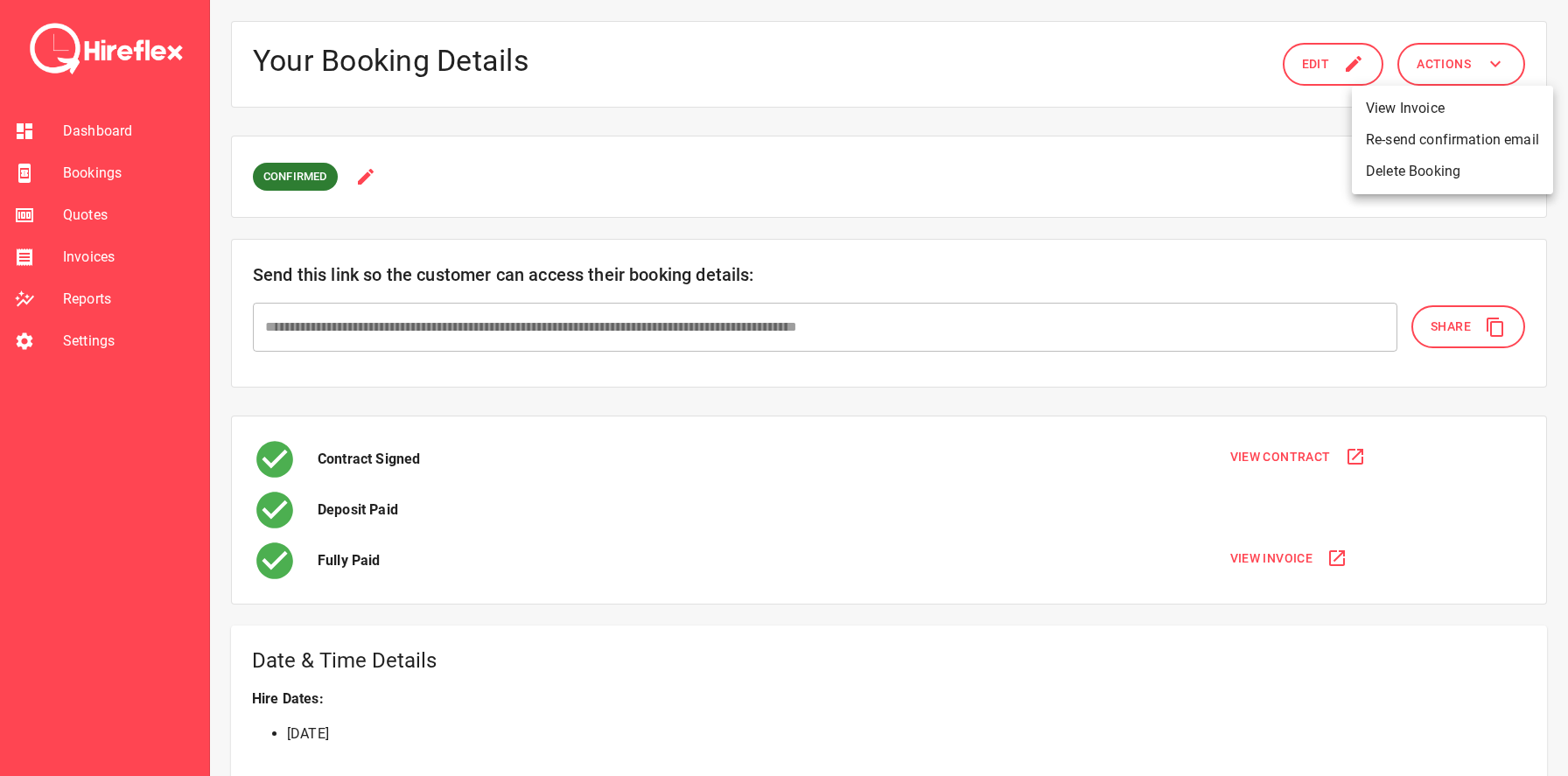
click at [1466, 140] on li "Re-send confirmation email" at bounding box center [1452, 140] width 201 height 32
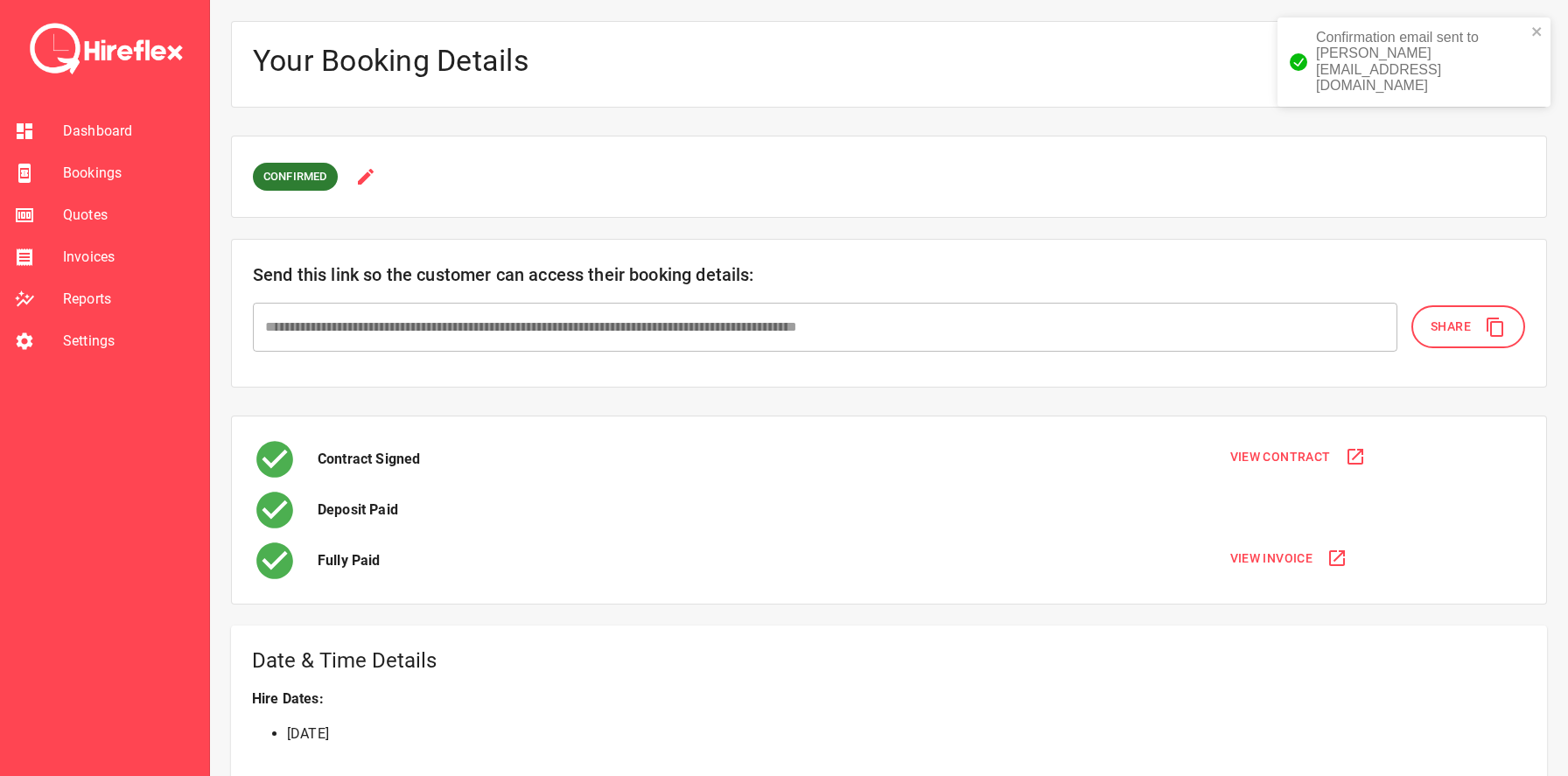
click at [71, 335] on span "Settings" at bounding box center [129, 341] width 132 height 21
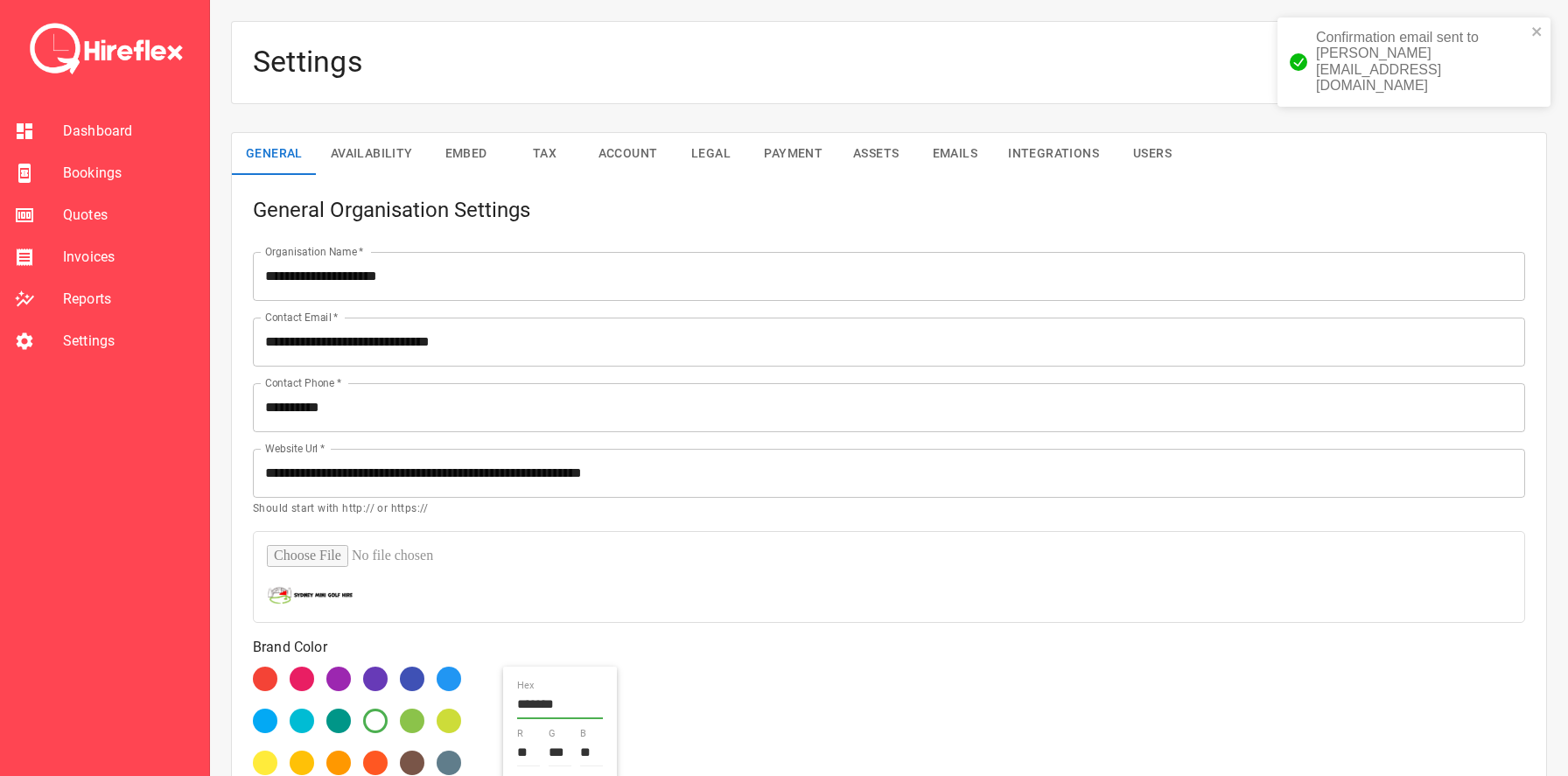
click at [400, 175] on div "**********" at bounding box center [888, 682] width 1314 height 1016
click at [400, 155] on button "Availability" at bounding box center [371, 153] width 110 height 42
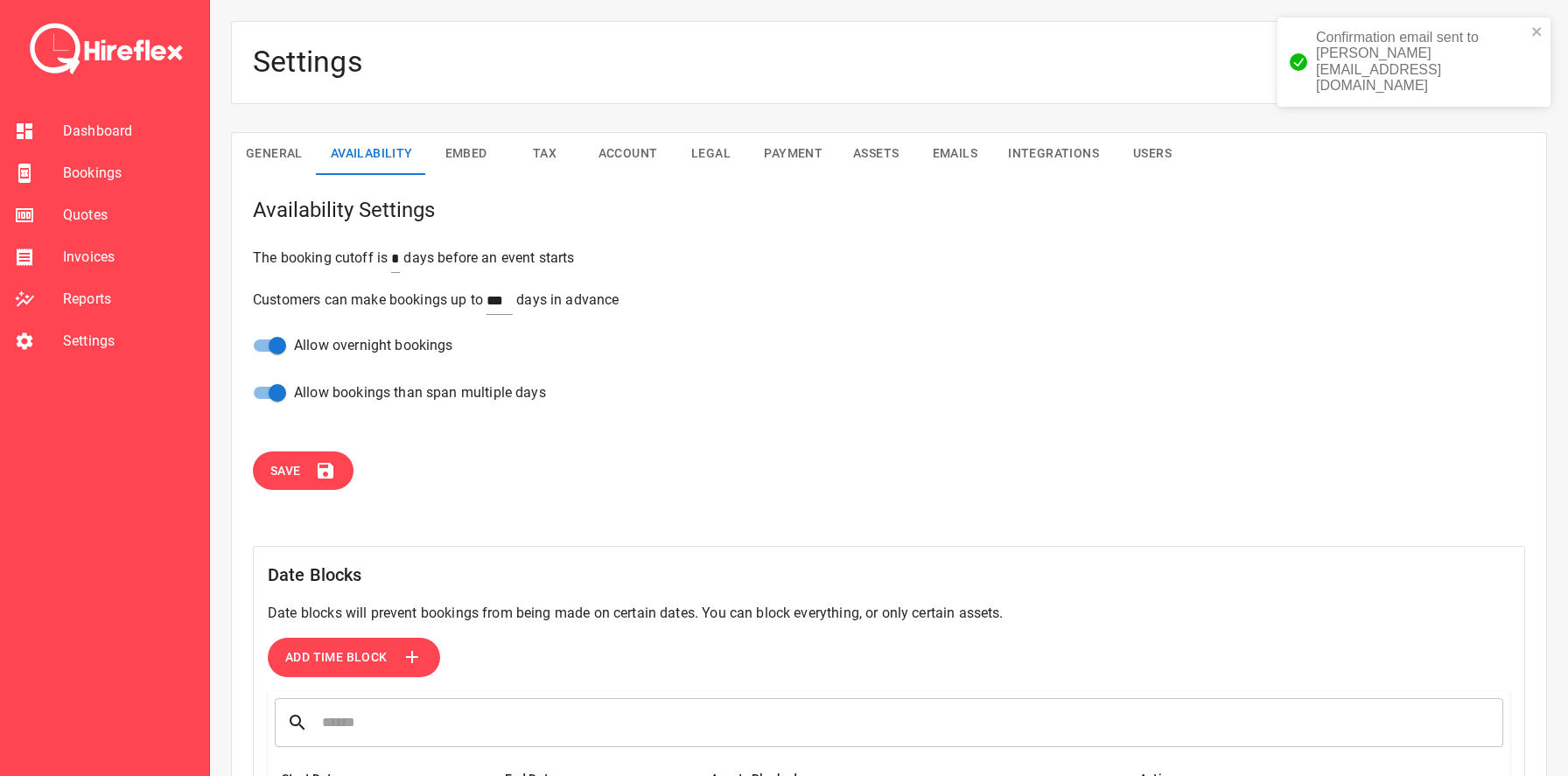
click at [470, 155] on button "Embed" at bounding box center [466, 153] width 79 height 42
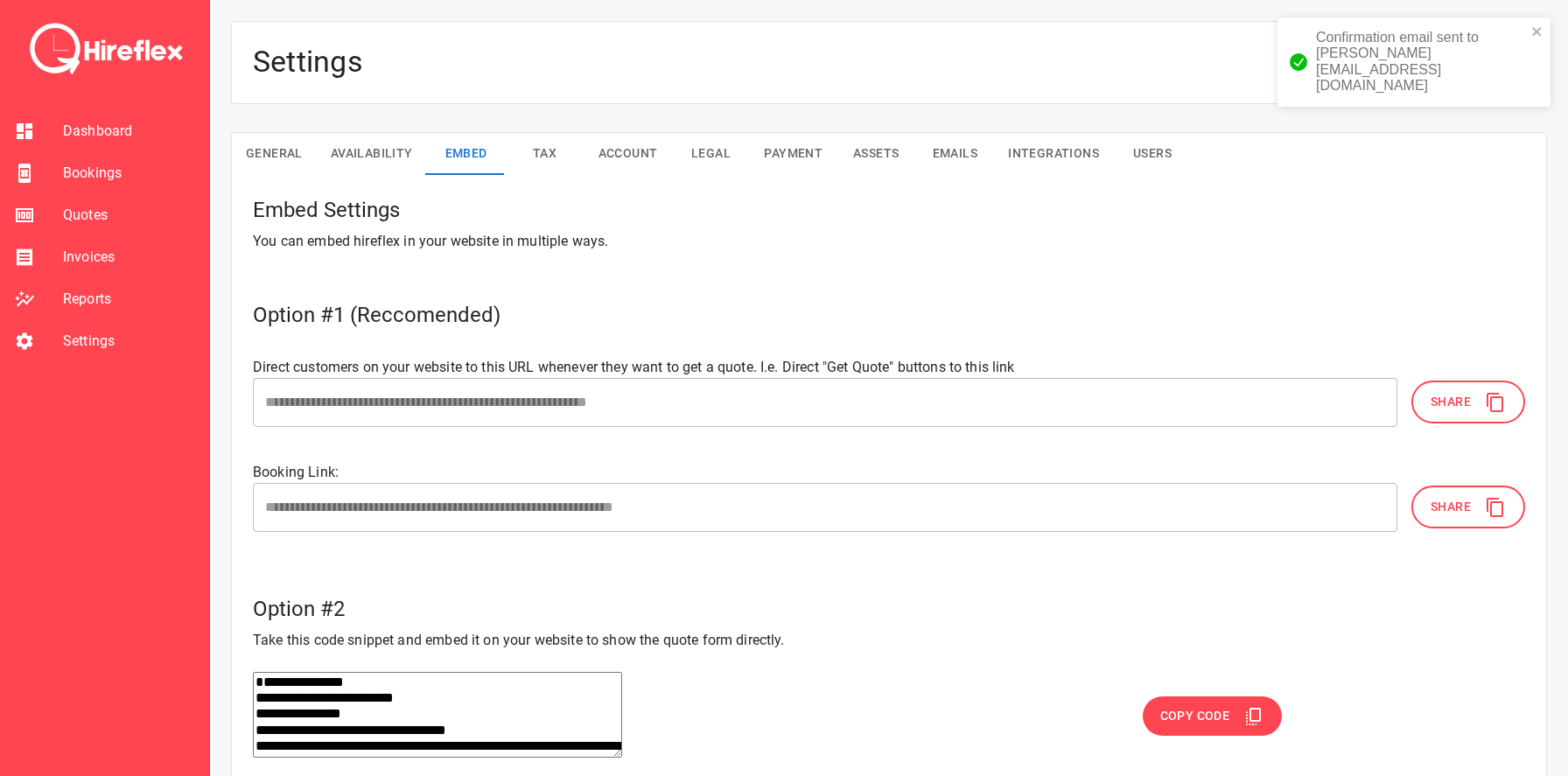
click at [576, 147] on button "Tax" at bounding box center [545, 153] width 79 height 42
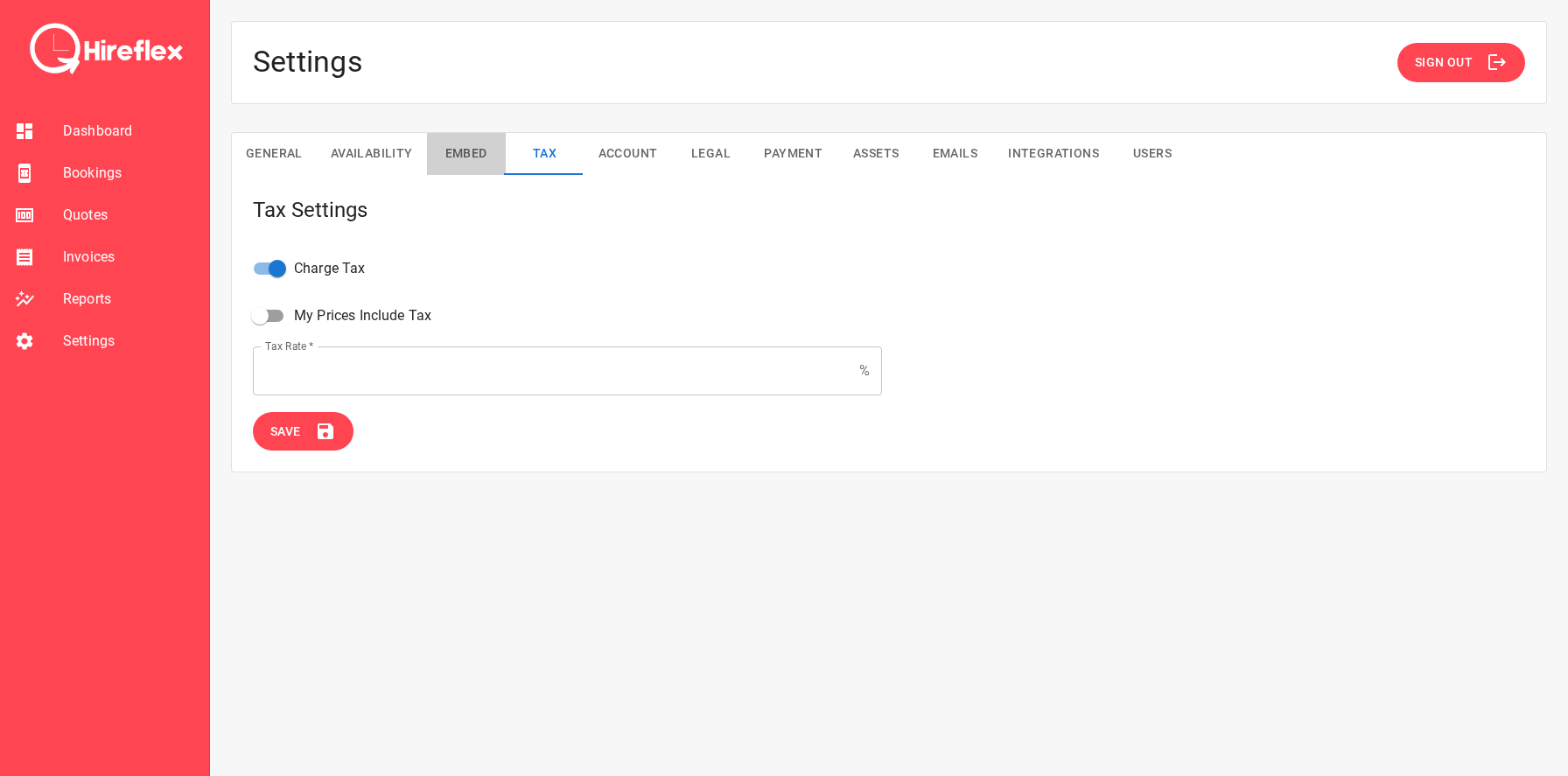
click at [463, 146] on button "Embed" at bounding box center [466, 153] width 79 height 42
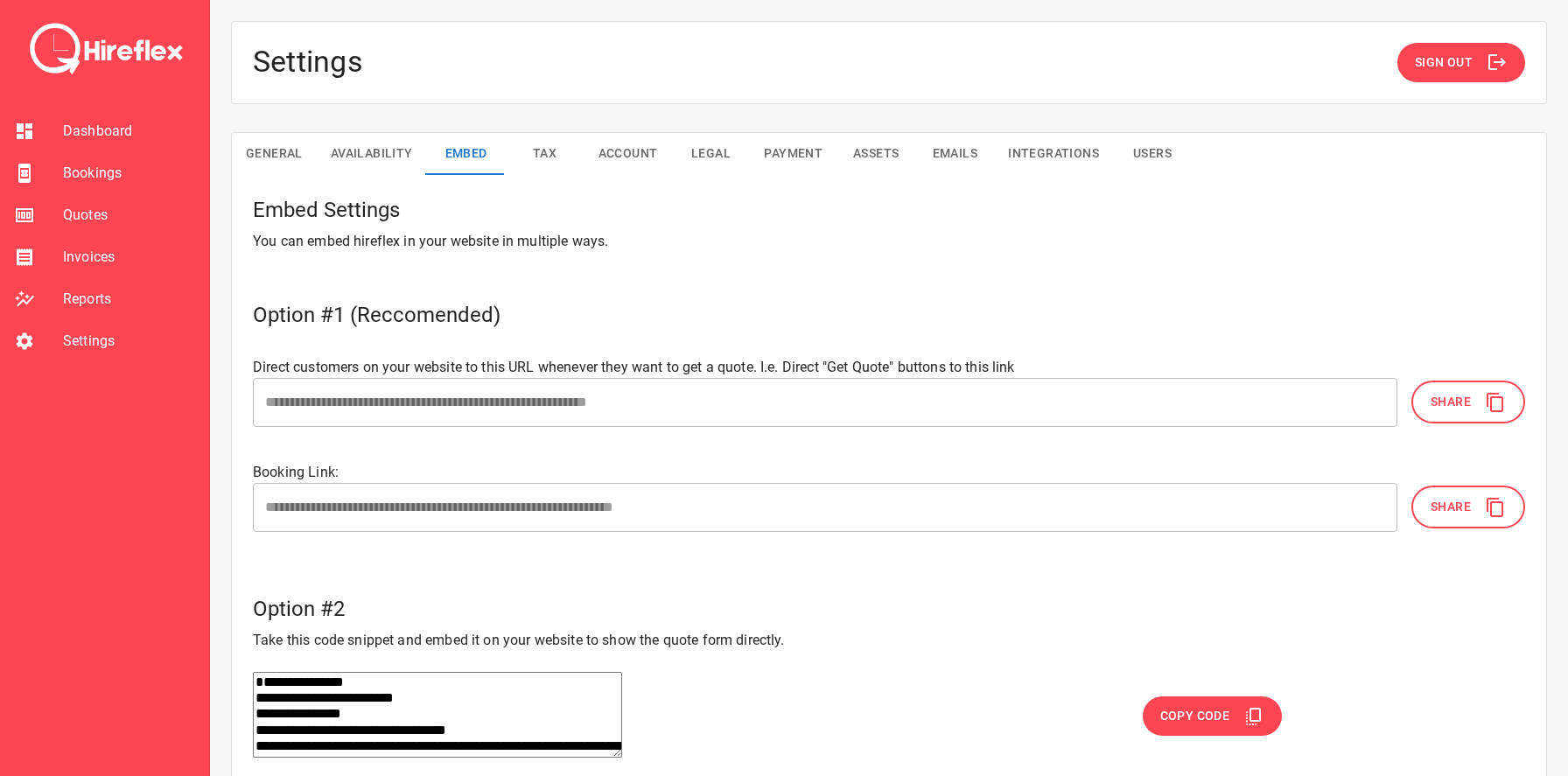
click at [1478, 488] on button "Share" at bounding box center [1468, 507] width 113 height 43
click at [1447, 507] on span "Share" at bounding box center [1450, 507] width 40 height 22
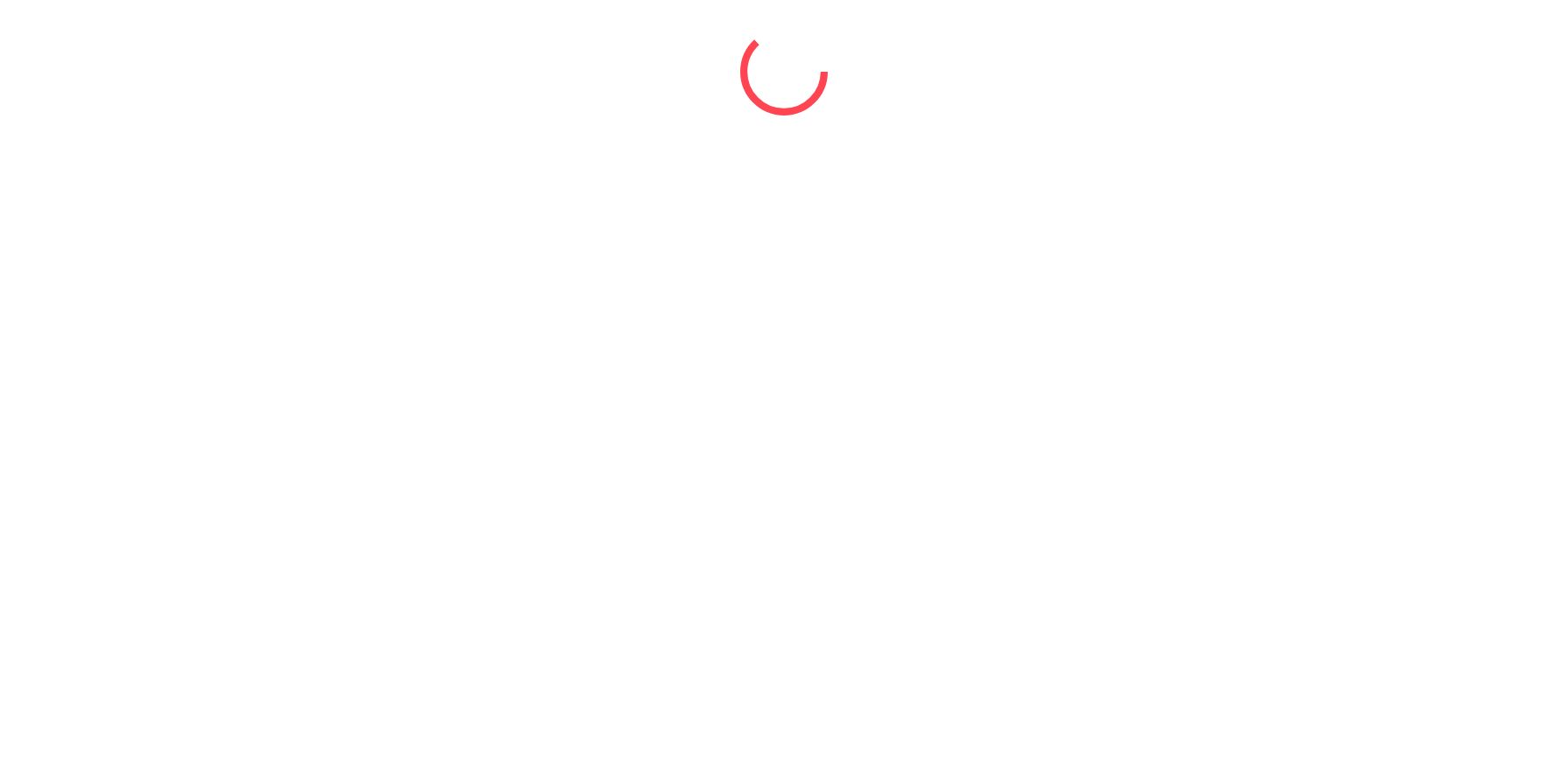
select select "*"
select select "****"
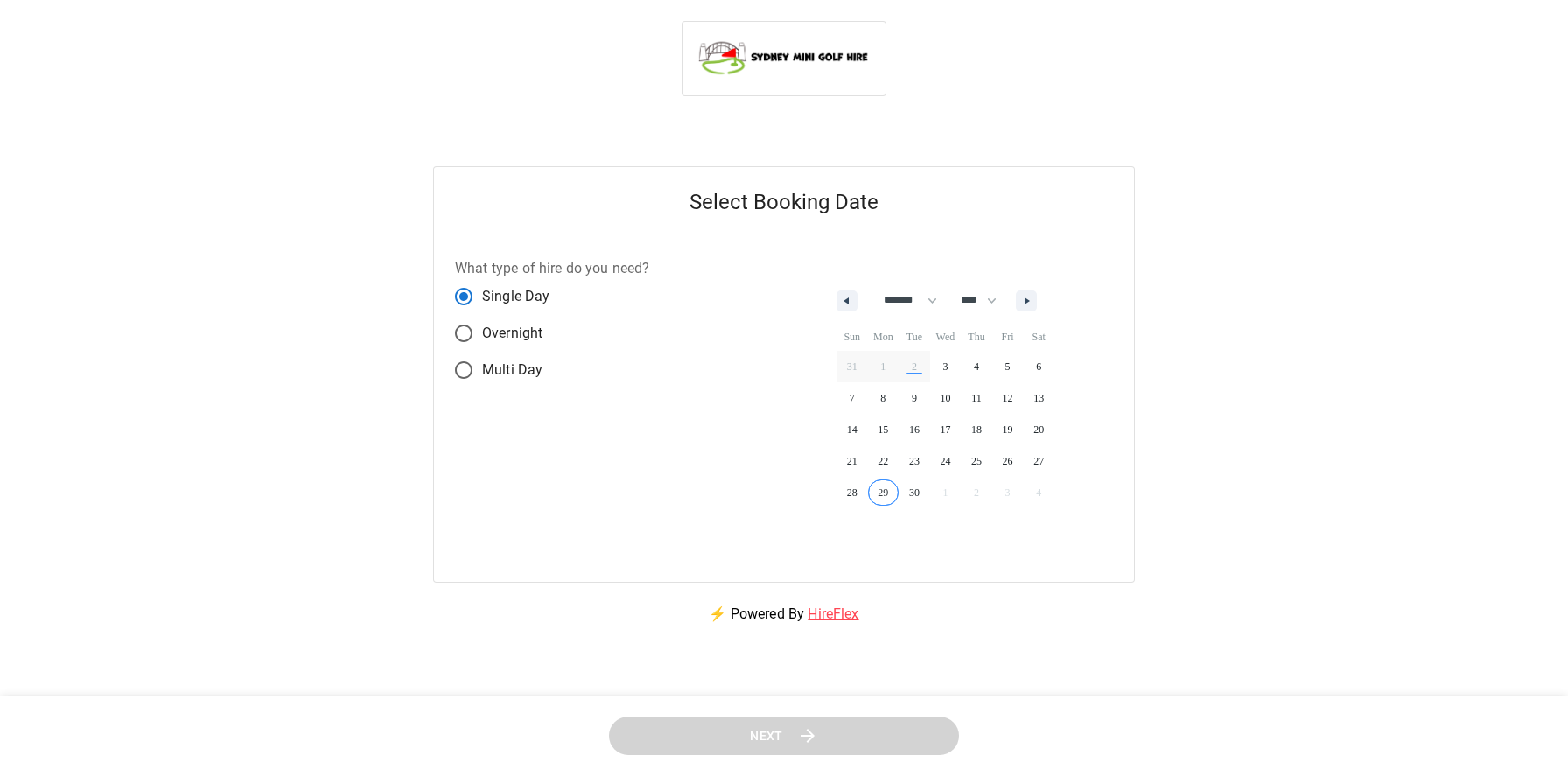
click at [883, 492] on span "29" at bounding box center [884, 492] width 32 height 22
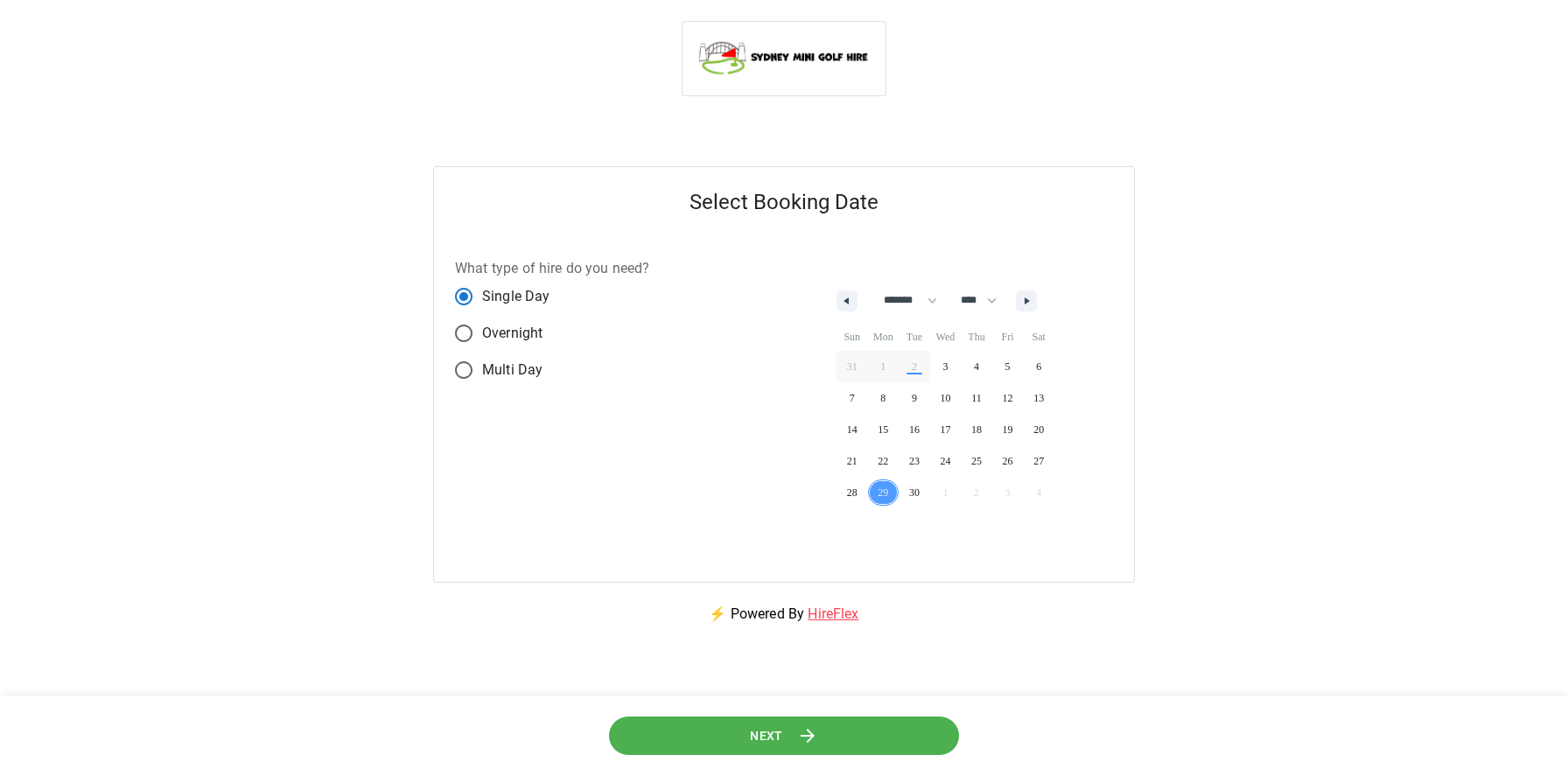
click at [797, 727] on icon at bounding box center [807, 735] width 21 height 21
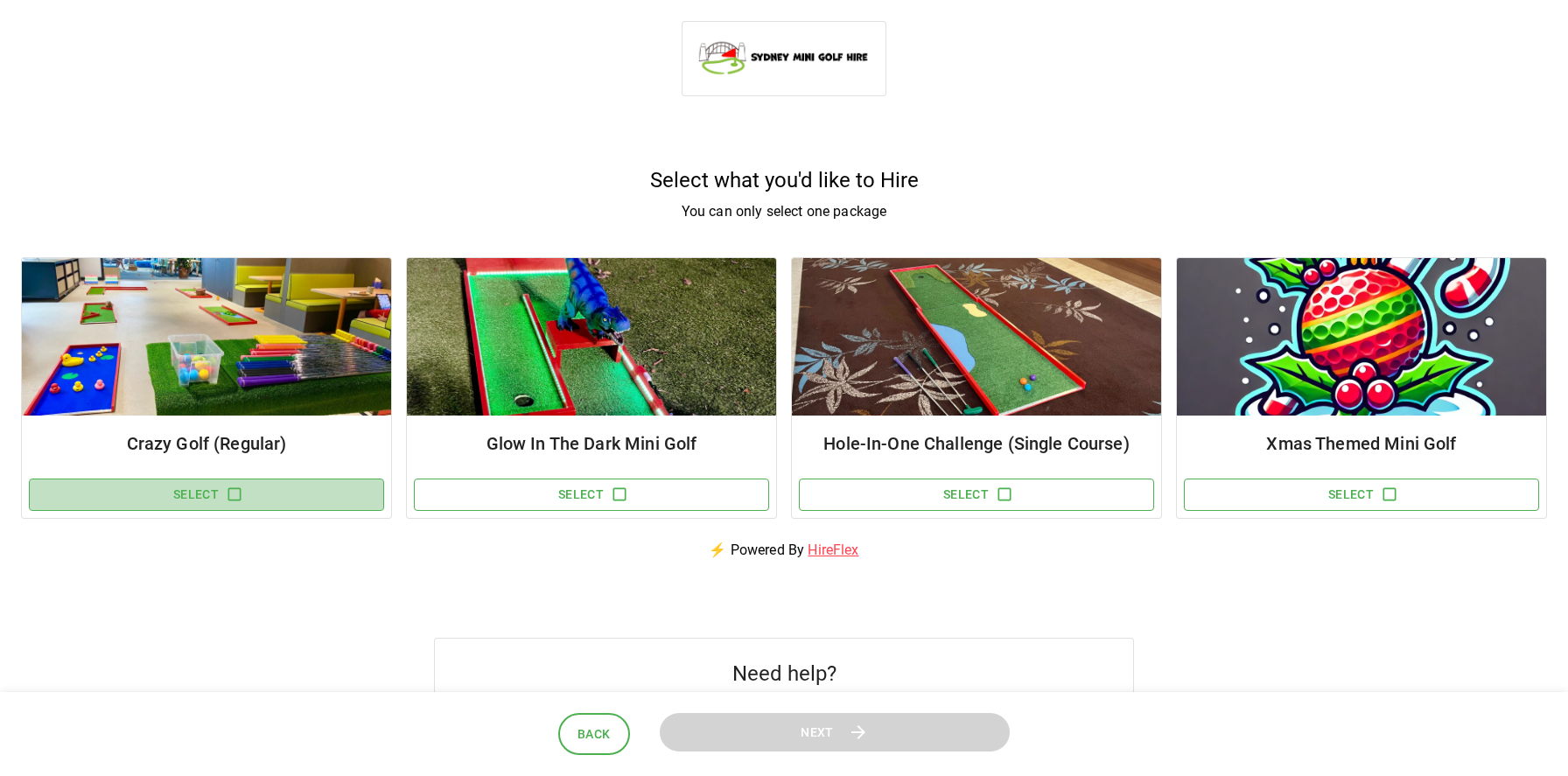
click at [302, 491] on button "Select" at bounding box center [206, 494] width 356 height 32
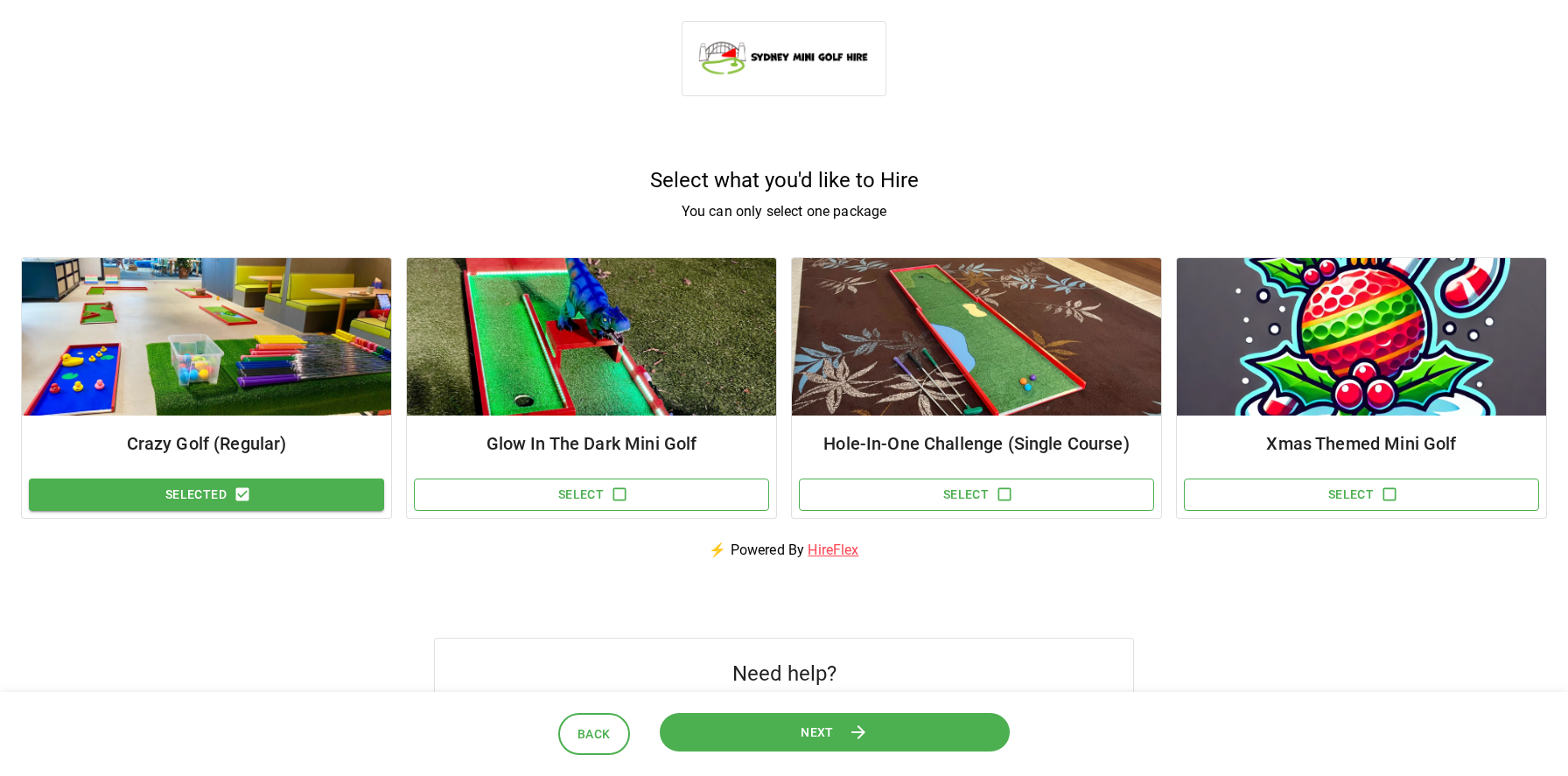
click at [764, 726] on button "Next" at bounding box center [834, 731] width 350 height 39
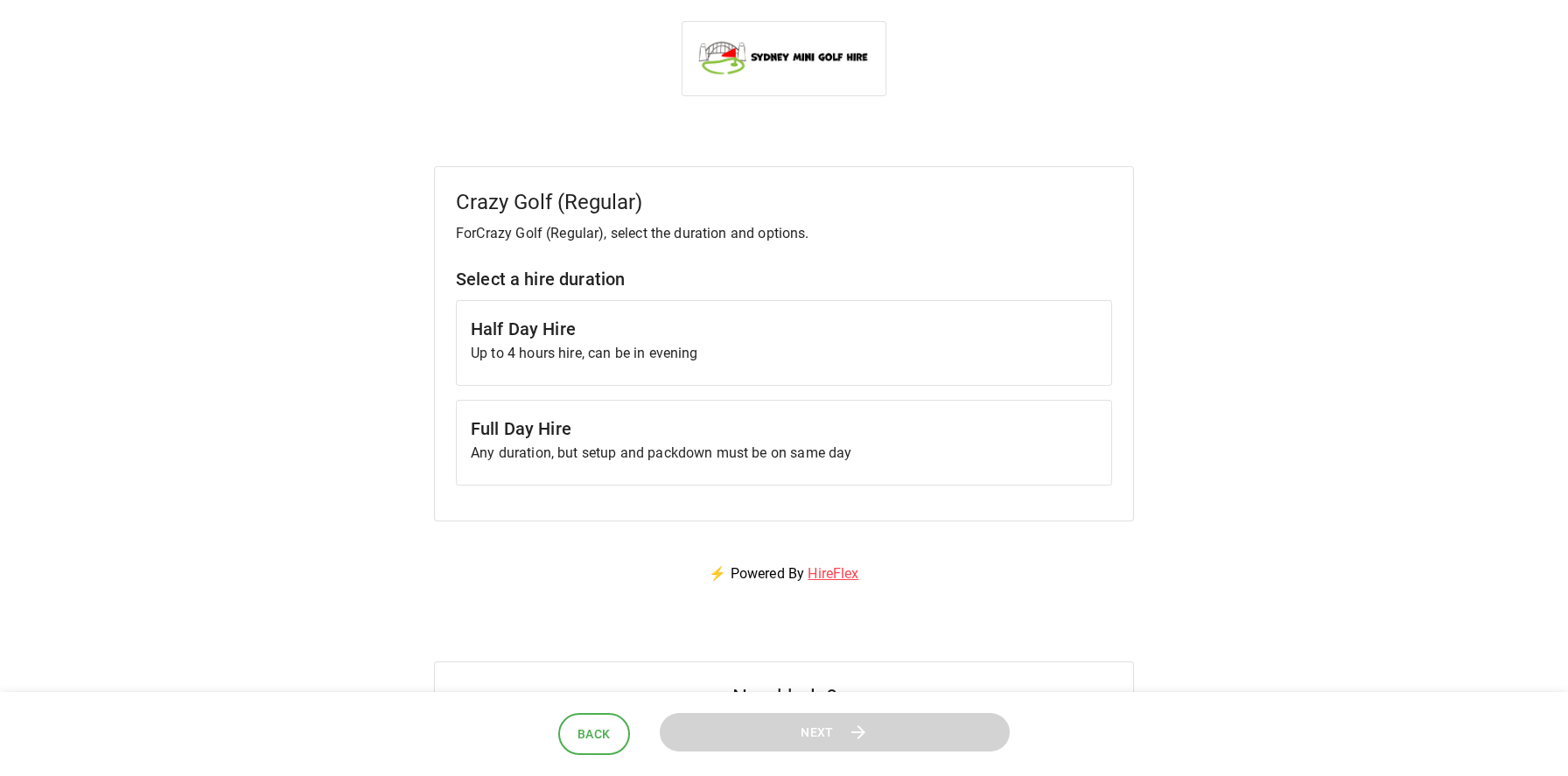
click at [707, 336] on h6 "Half Day Hire" at bounding box center [784, 329] width 627 height 28
